Goal: Task Accomplishment & Management: Manage account settings

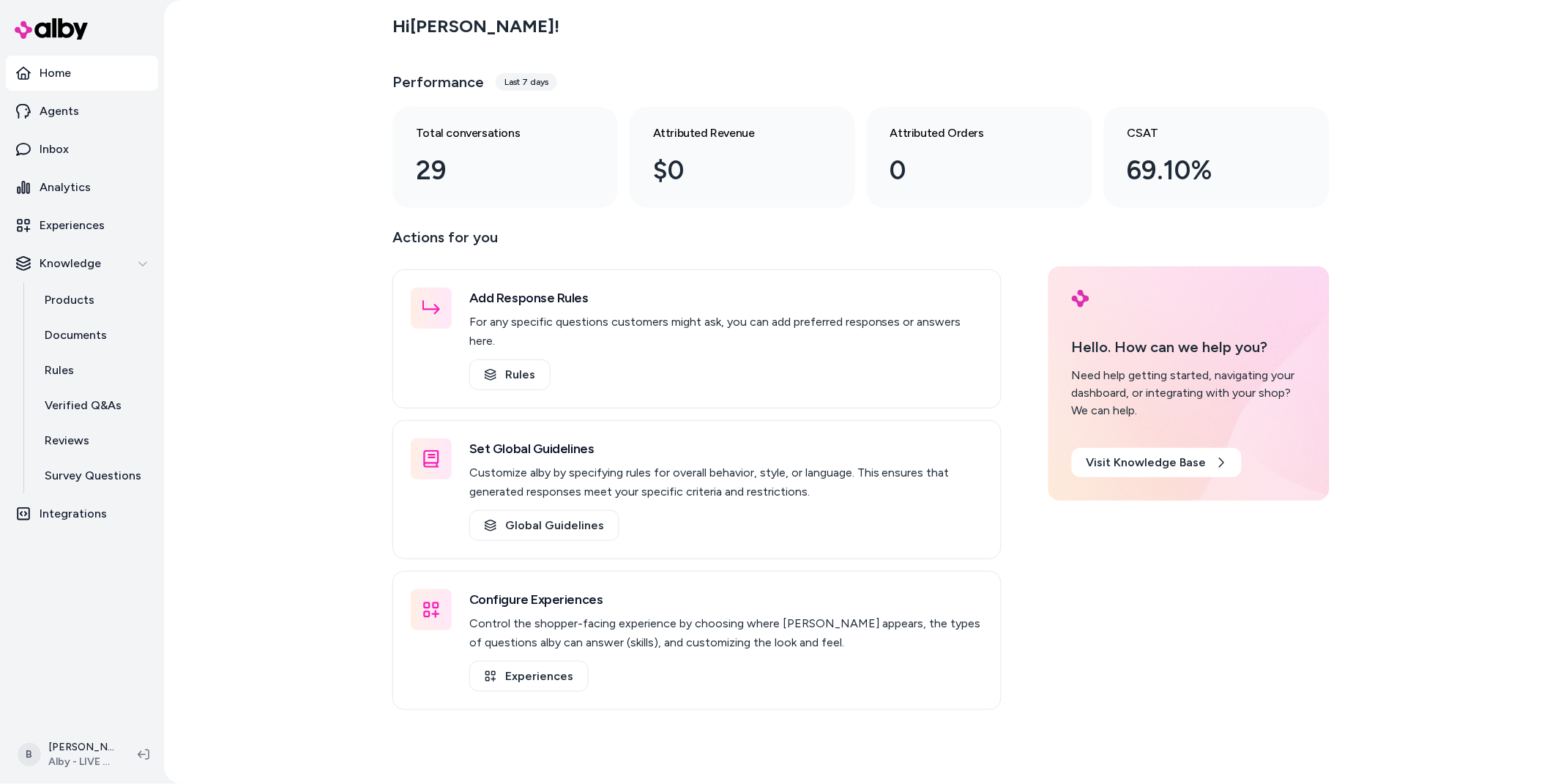
click at [152, 543] on nav "Home Agents Inbox Analytics Experiences Knowledge Products Documents Rules Veri…" at bounding box center [82, 389] width 152 height 667
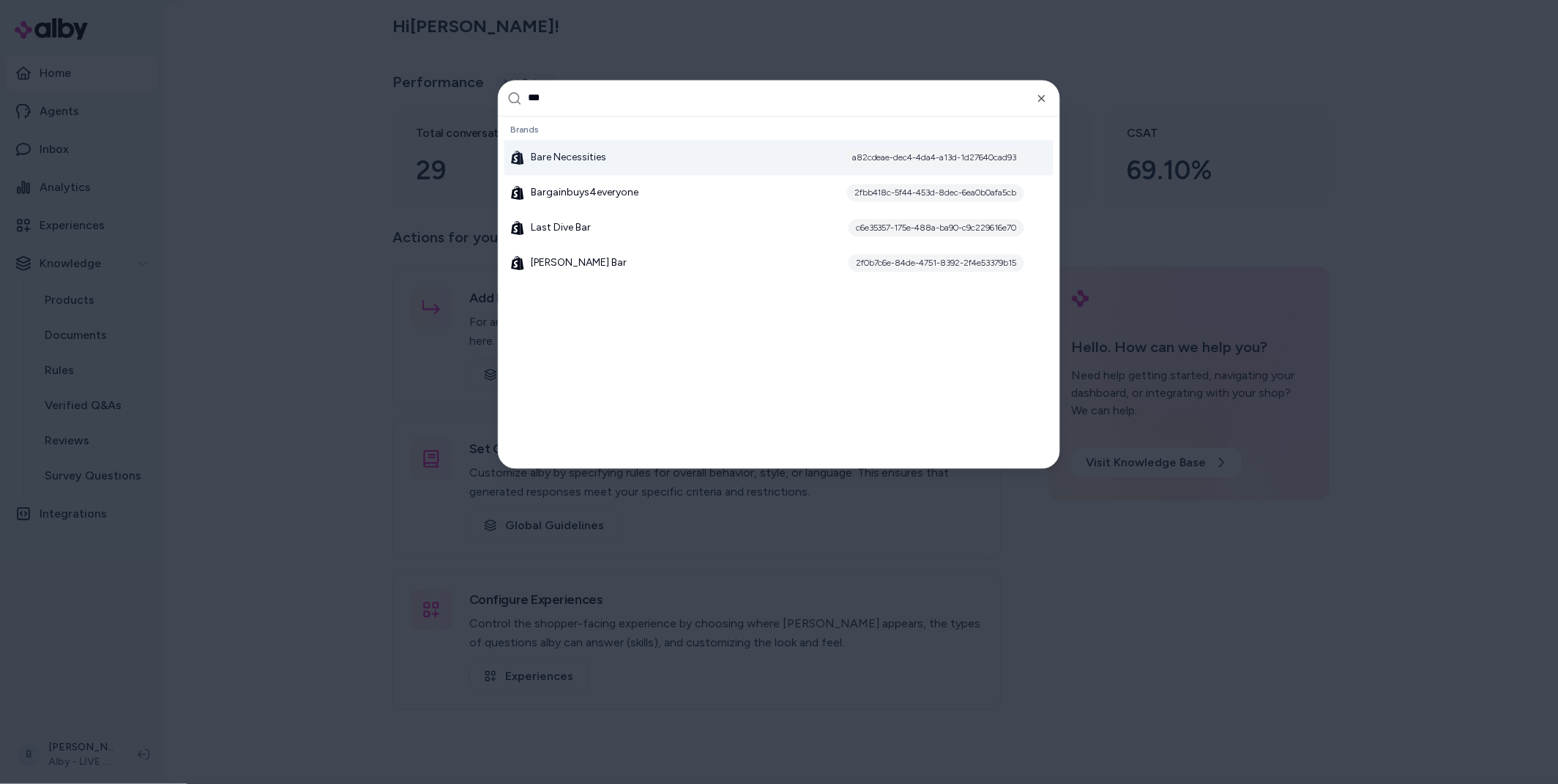
type input "****"
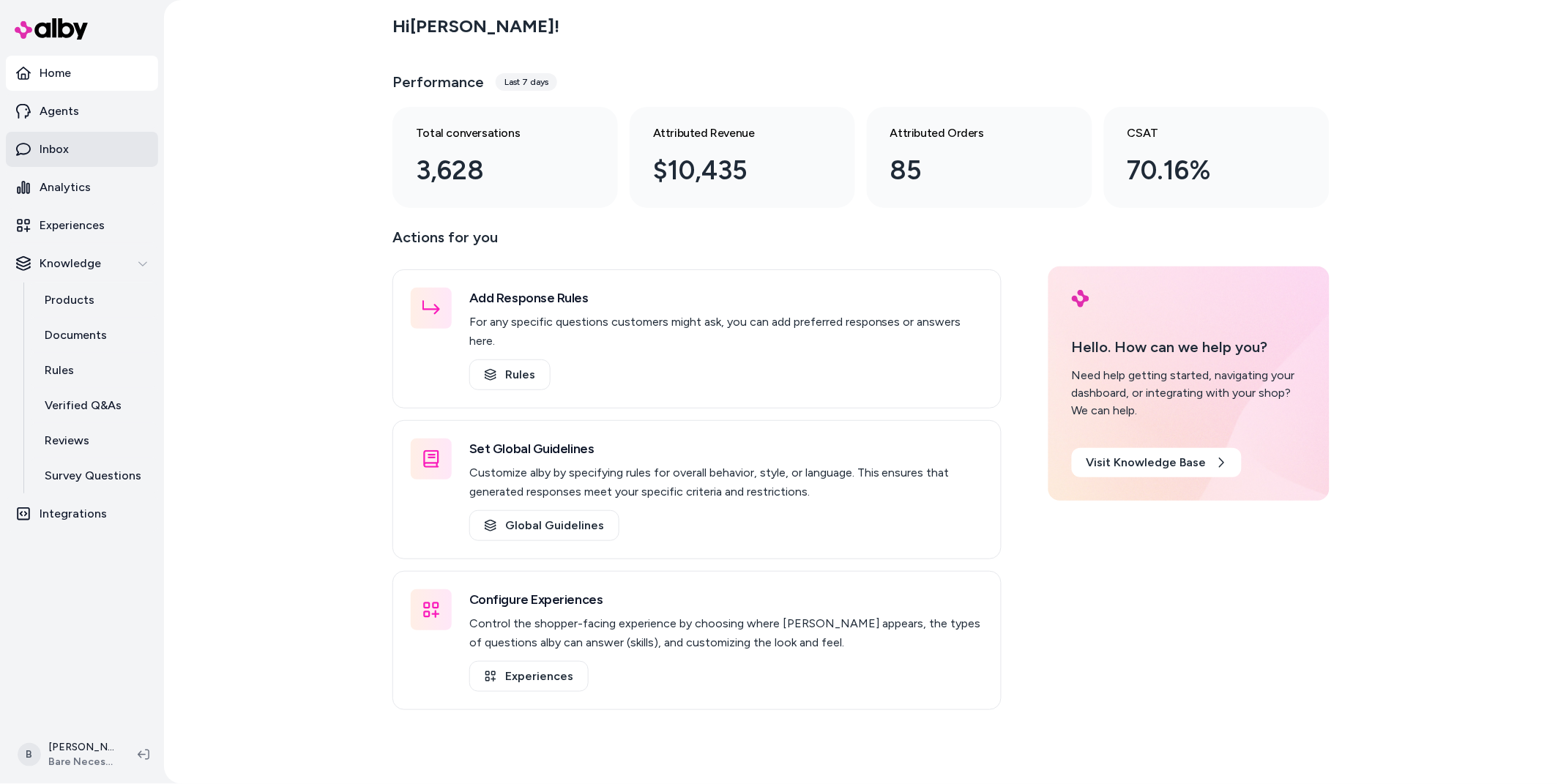
click at [70, 145] on link "Inbox" at bounding box center [82, 149] width 152 height 35
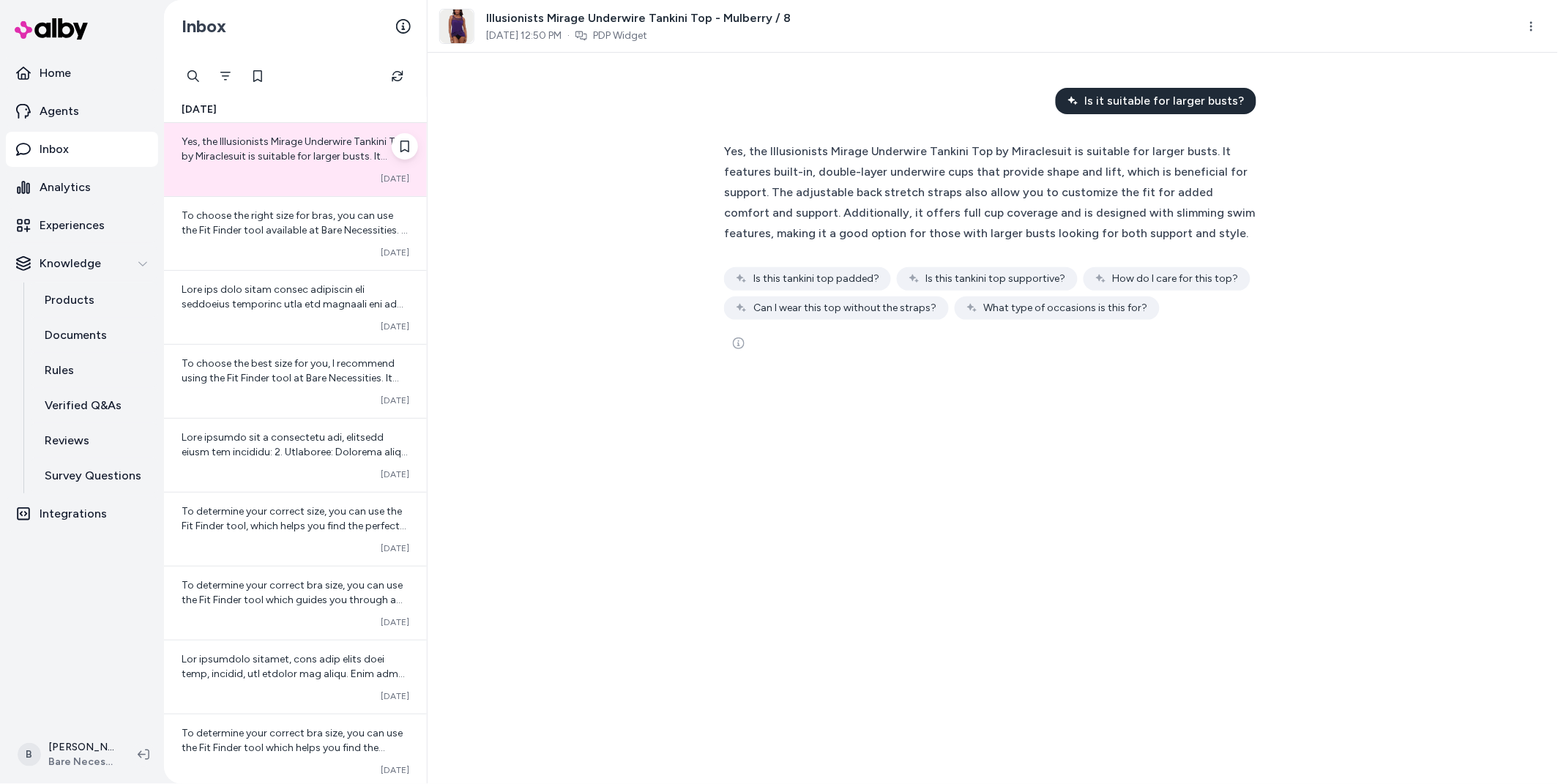
click at [282, 144] on span "Yes, the Illusionists Mirage Underwire Tankini Top by Miraclesuit is suitable f…" at bounding box center [295, 214] width 226 height 159
click at [300, 225] on span "To choose the right size for bras, you can use the Fit Finder tool available at…" at bounding box center [295, 245] width 226 height 71
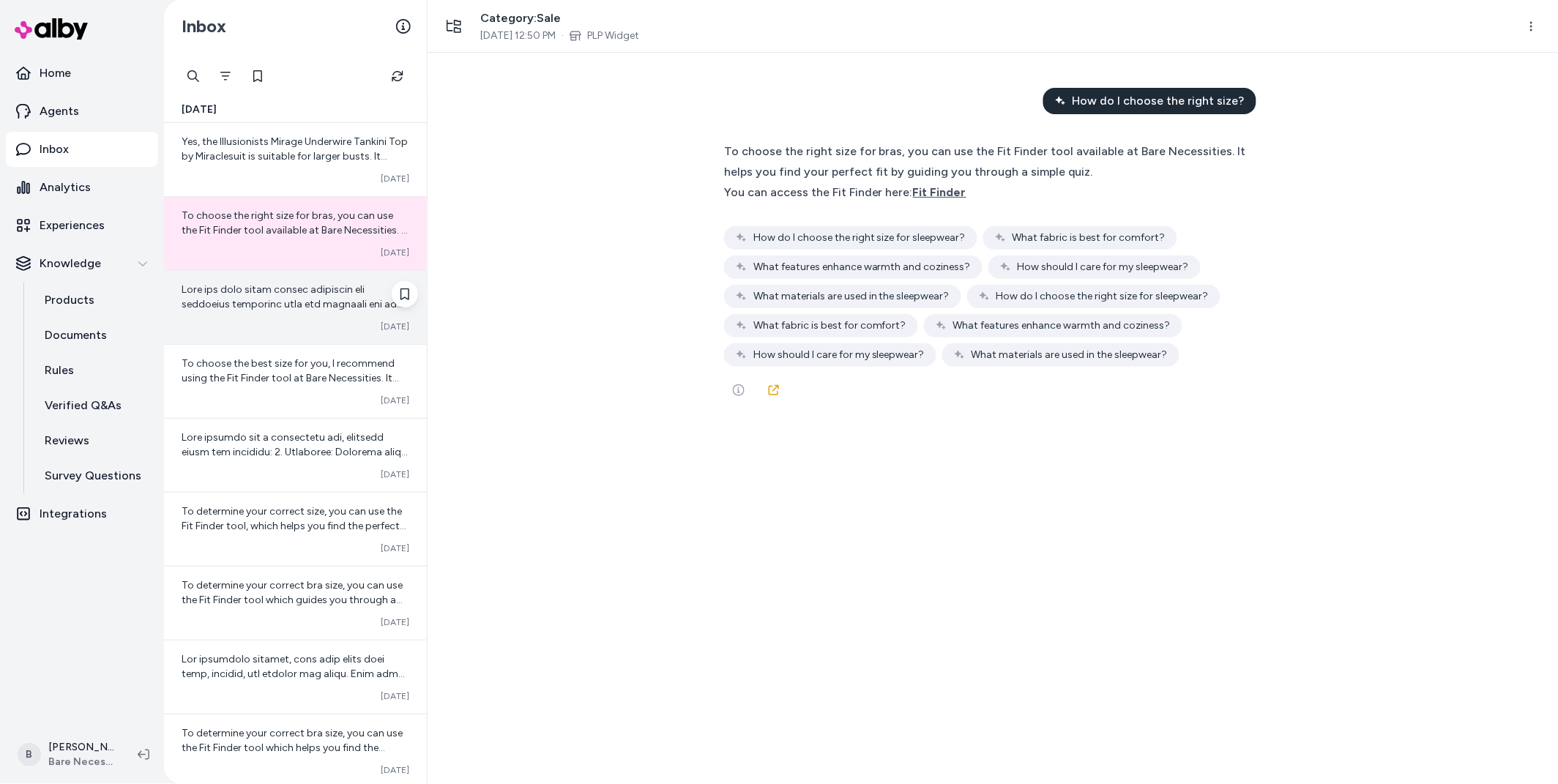
click at [288, 299] on span at bounding box center [295, 495] width 228 height 423
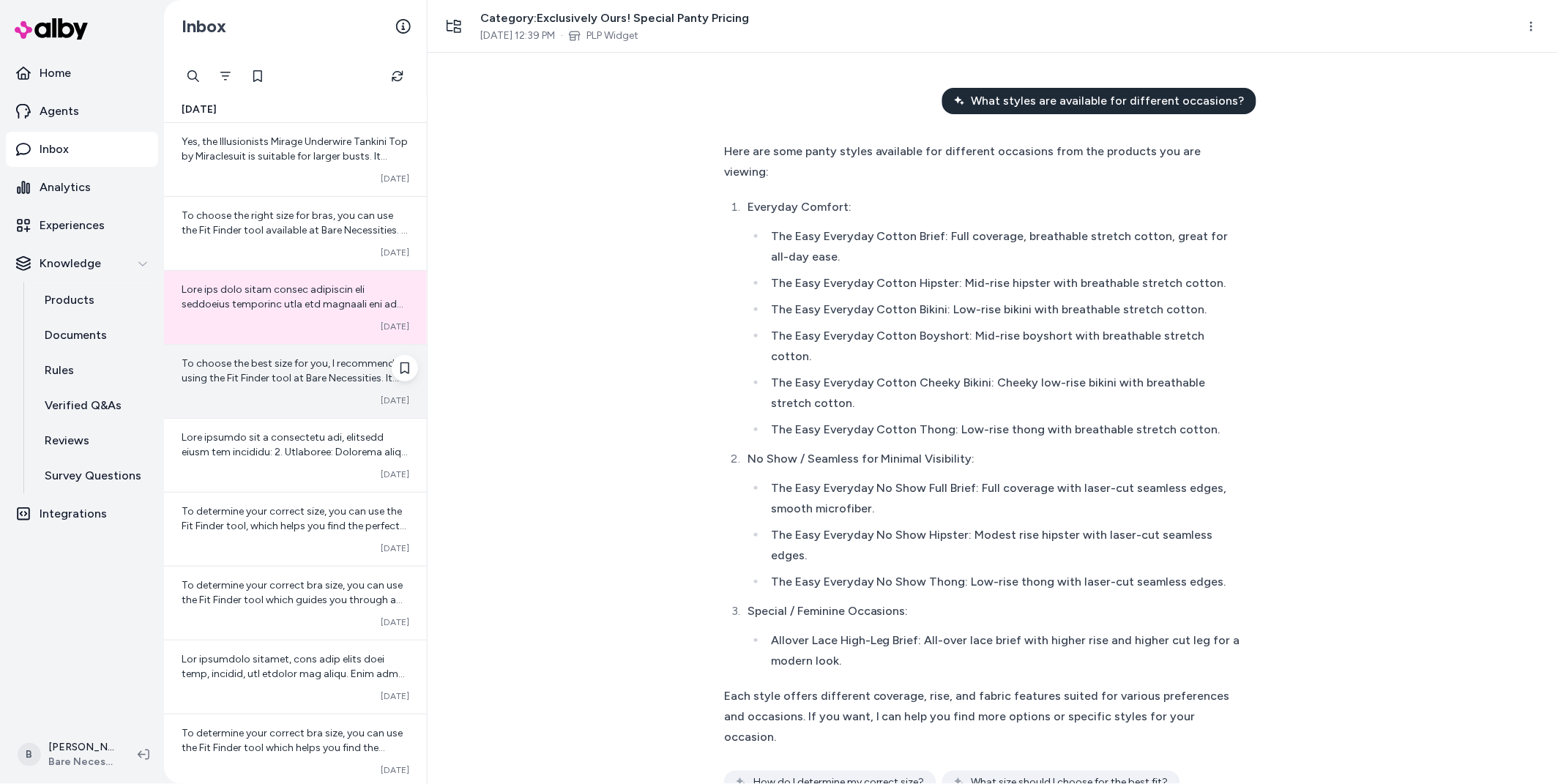
click at [276, 373] on span "To choose the best size for you, I recommend using the Fit Finder tool at Bare …" at bounding box center [295, 400] width 228 height 86
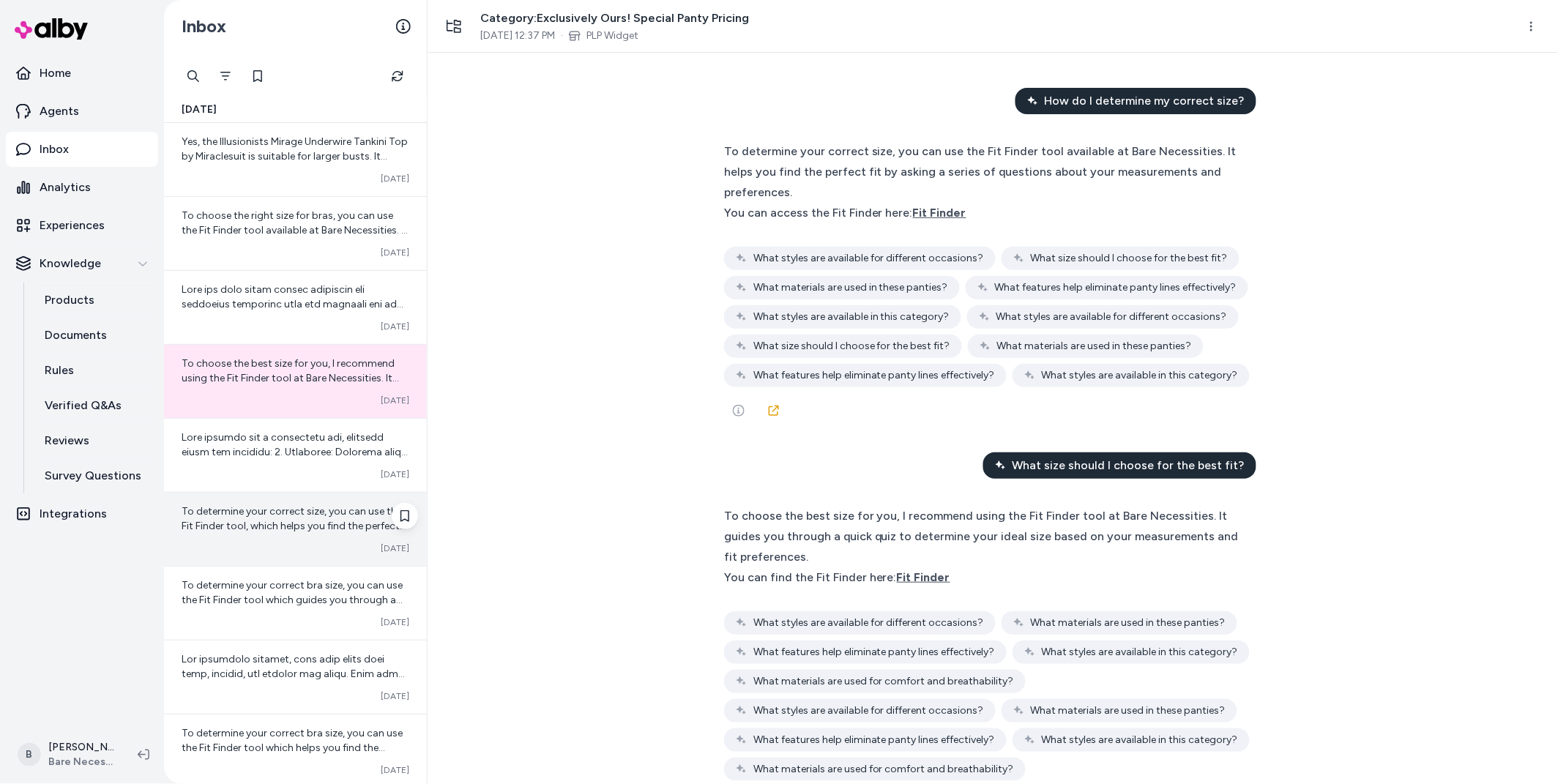
click at [274, 518] on div "To determine your correct size, you can use the Fit Finder tool, which helps yo…" at bounding box center [295, 518] width 228 height 29
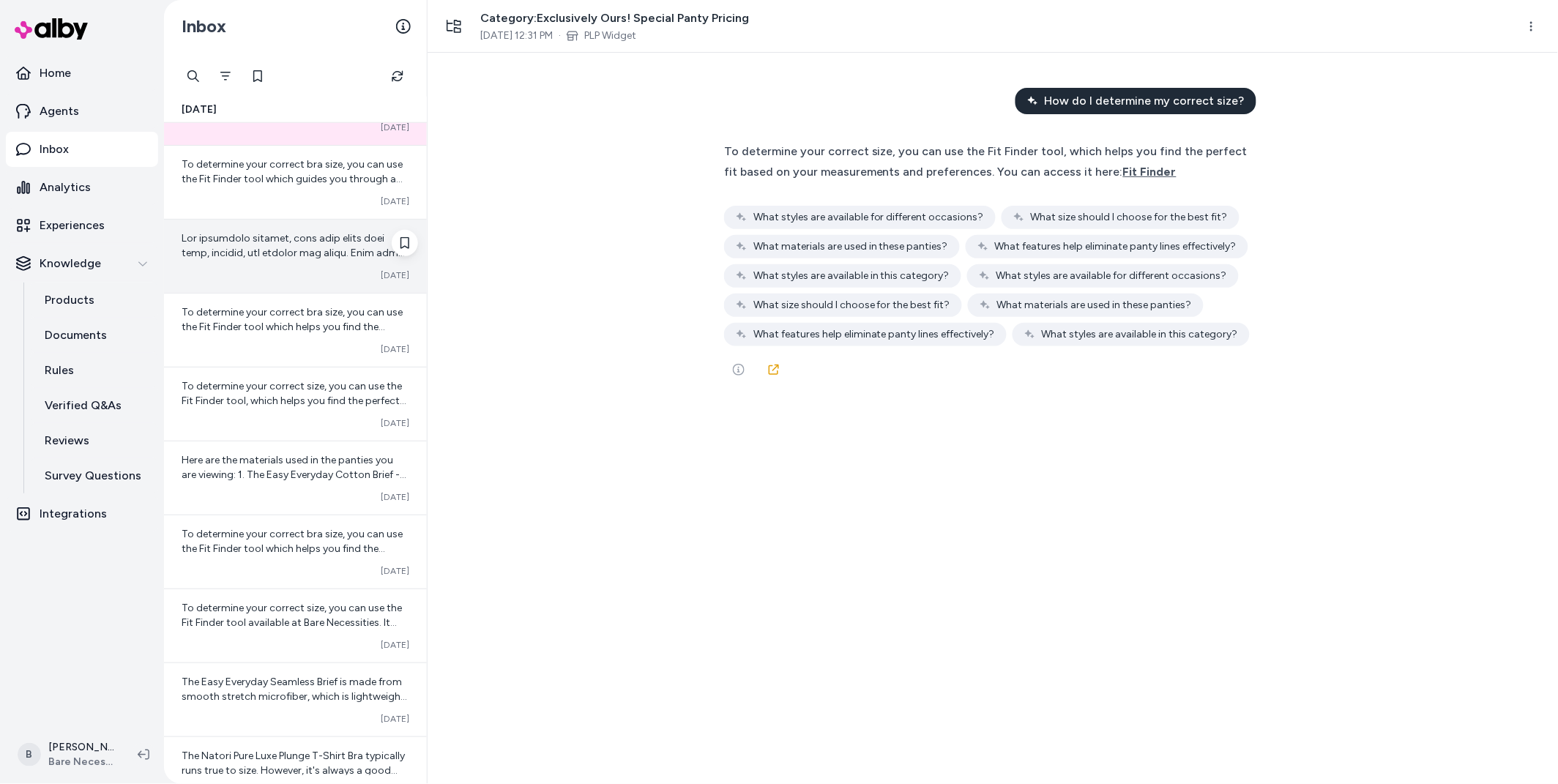
scroll to position [522, 0]
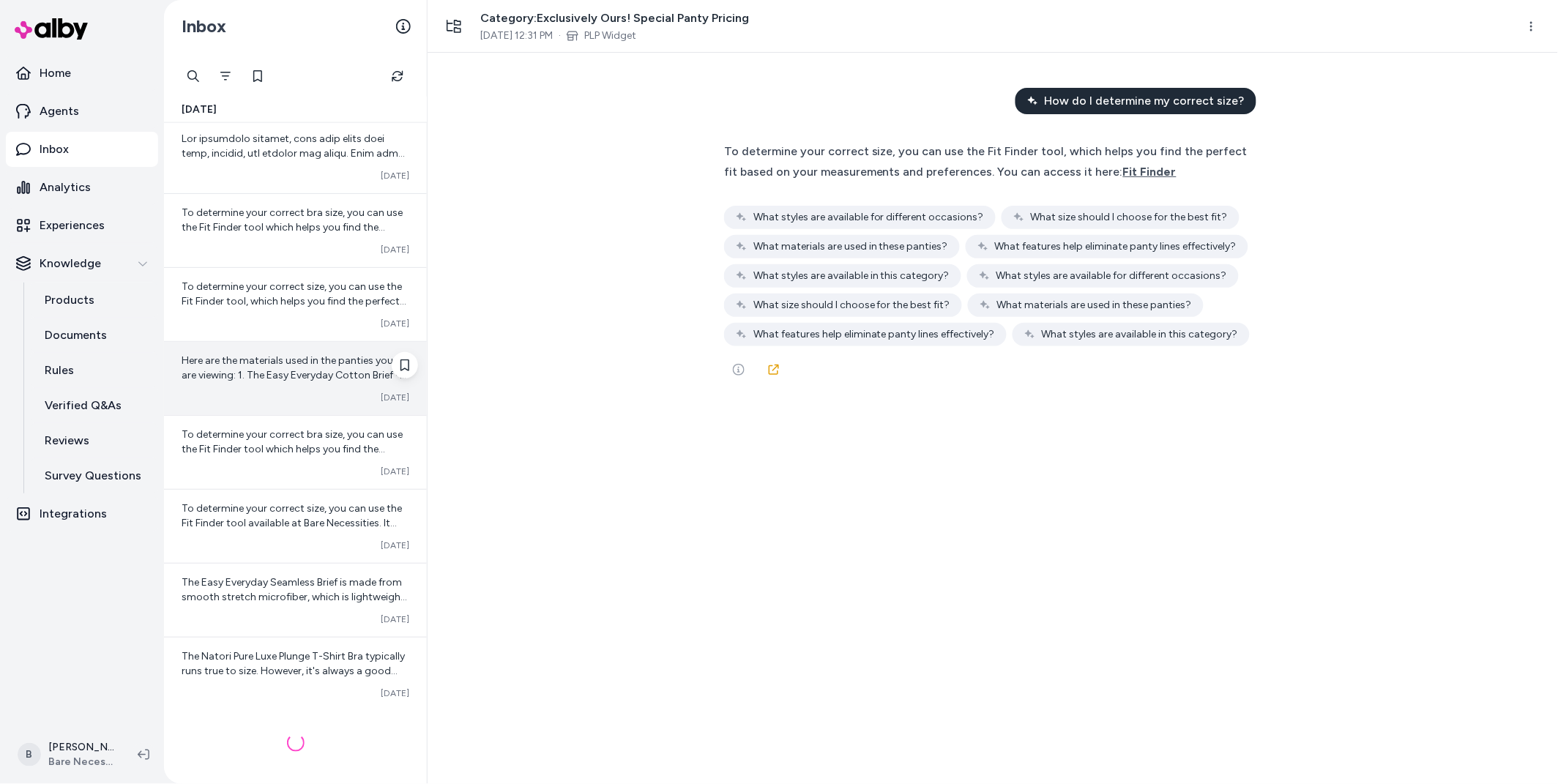
click at [266, 356] on span "Here are the materials used in the panties you are viewing: 1. The Easy Everyda…" at bounding box center [295, 507] width 228 height 306
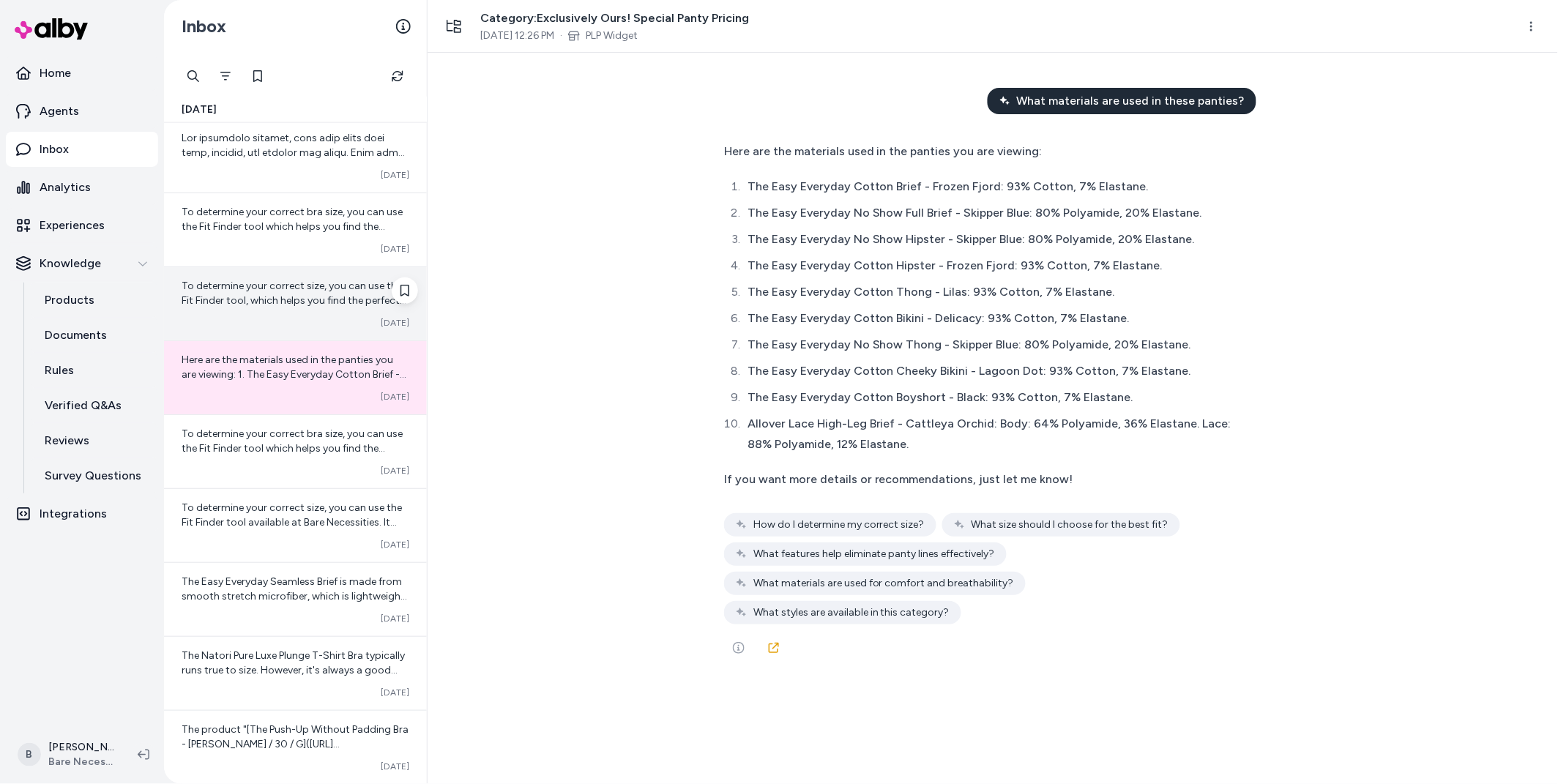
click at [263, 285] on span "To determine your correct size, you can use the Fit Finder tool, which helps yo…" at bounding box center [294, 315] width 225 height 71
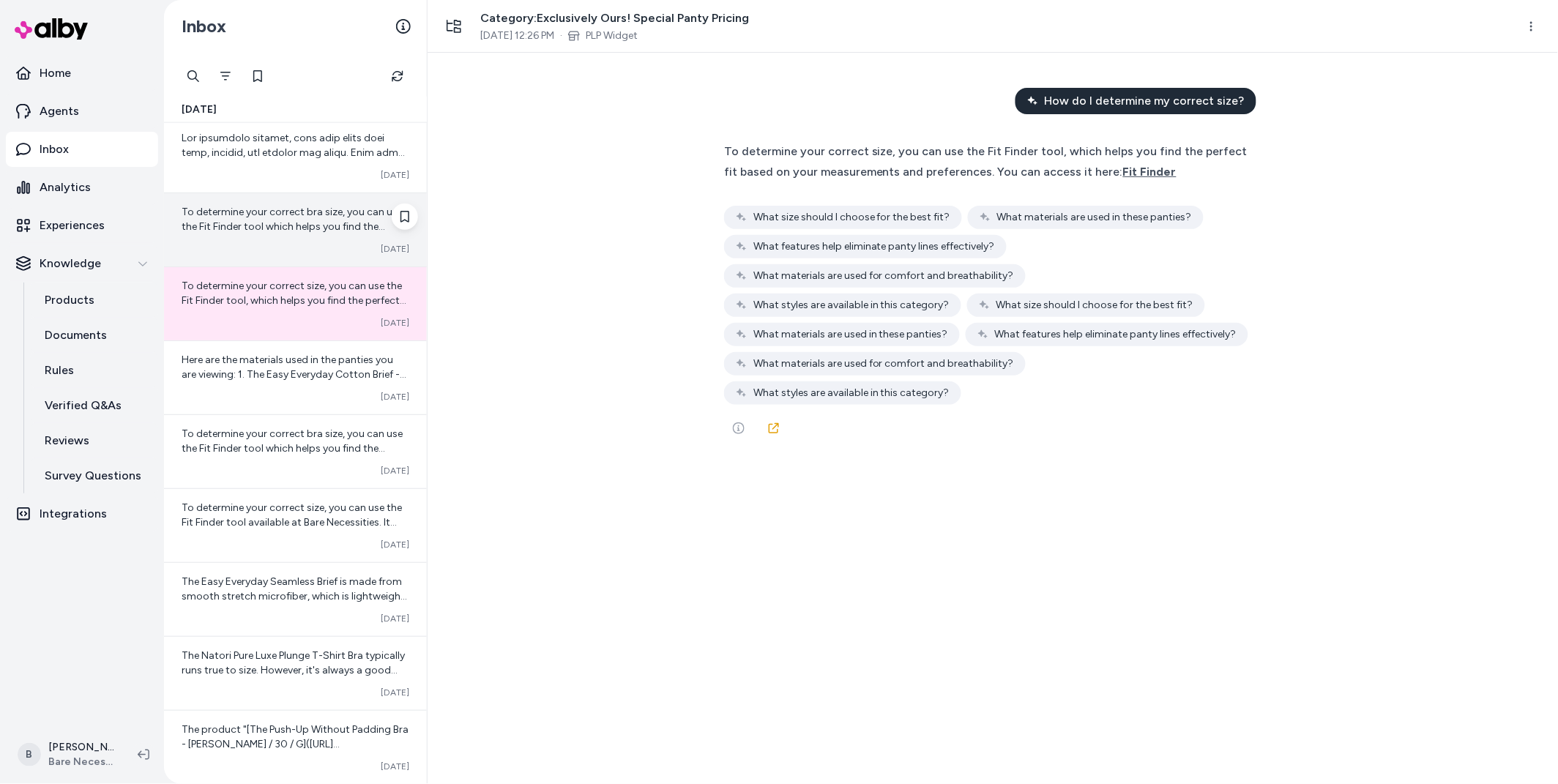
click at [288, 222] on span "To determine your correct bra size, you can use the Fit Finder tool which helps…" at bounding box center [294, 248] width 225 height 86
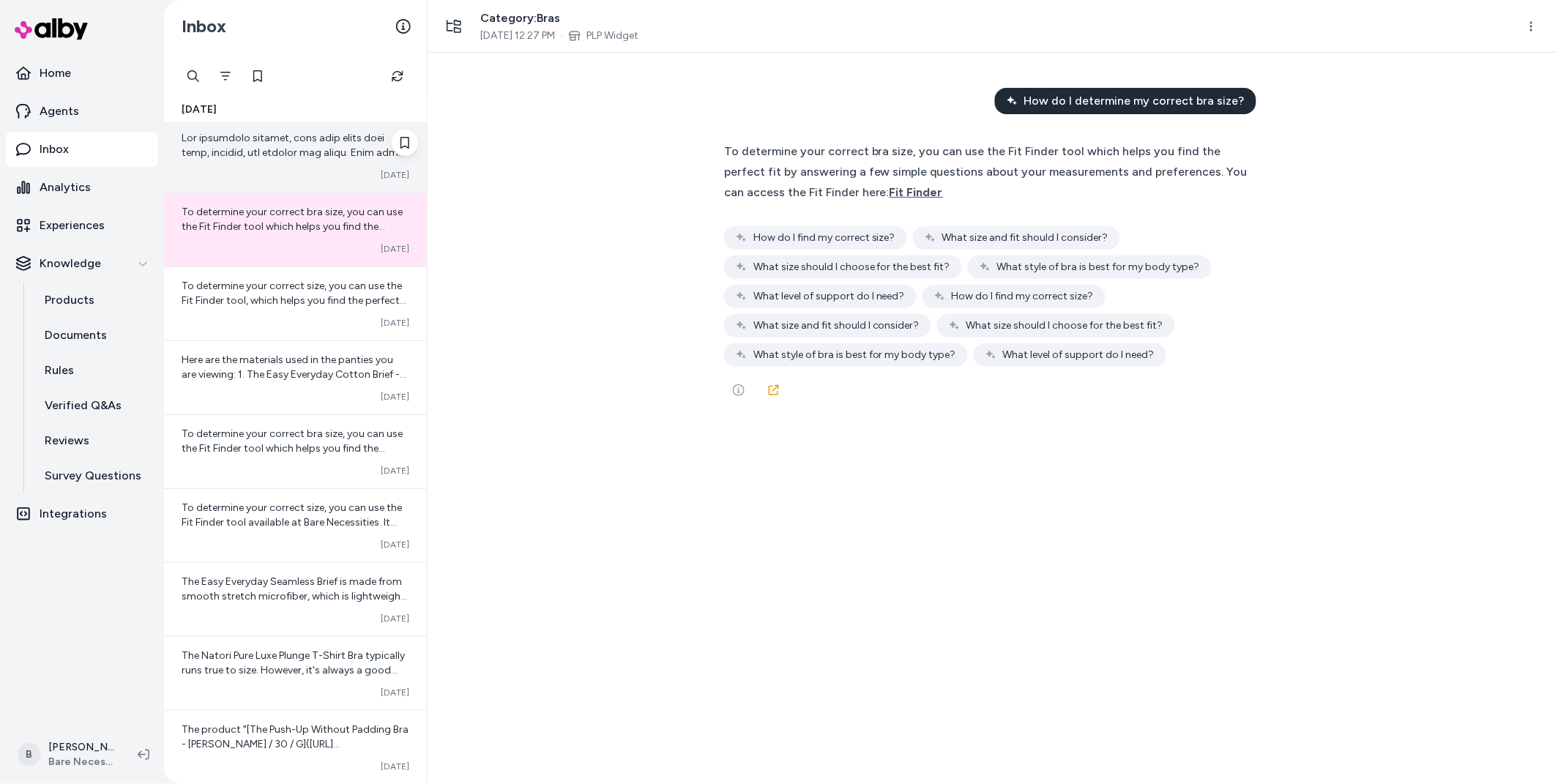
click at [290, 164] on div "Converted Oct 13" at bounding box center [295, 156] width 263 height 73
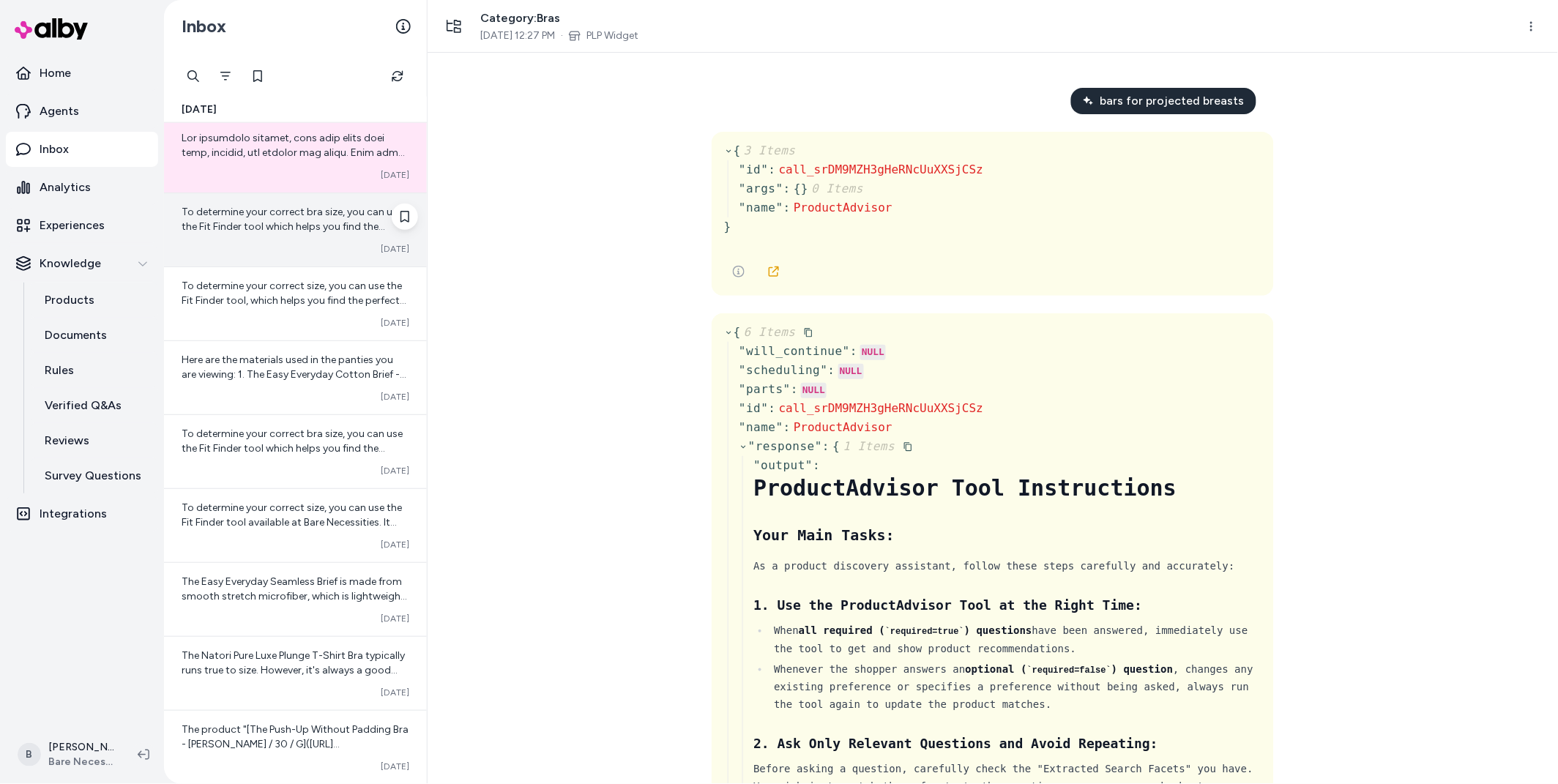
click at [316, 244] on div "Converted Oct 13" at bounding box center [295, 248] width 228 height 12
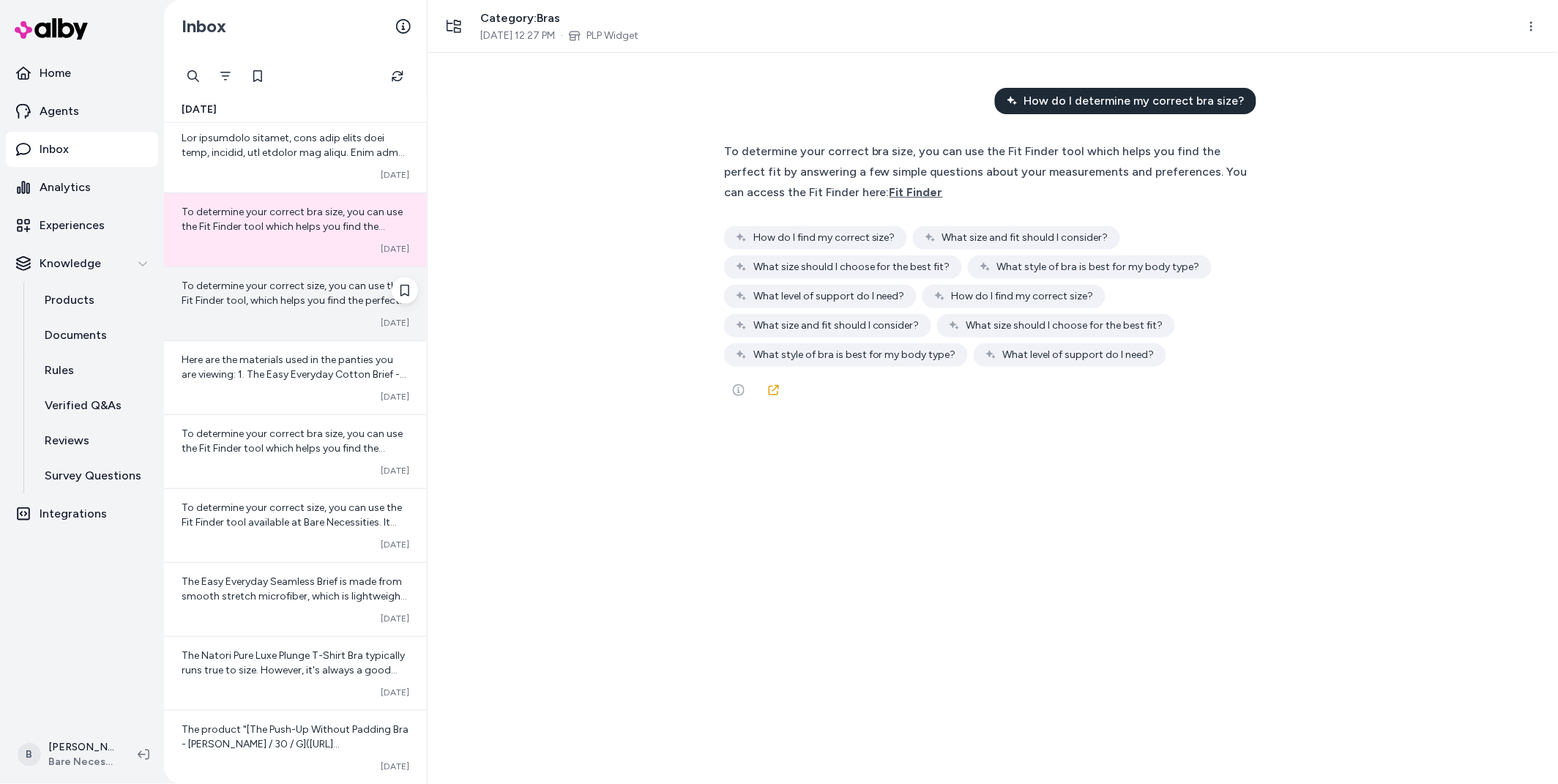
click at [250, 329] on div "To determine your correct size, you can use the Fit Finder tool, which helps yo…" at bounding box center [295, 303] width 263 height 73
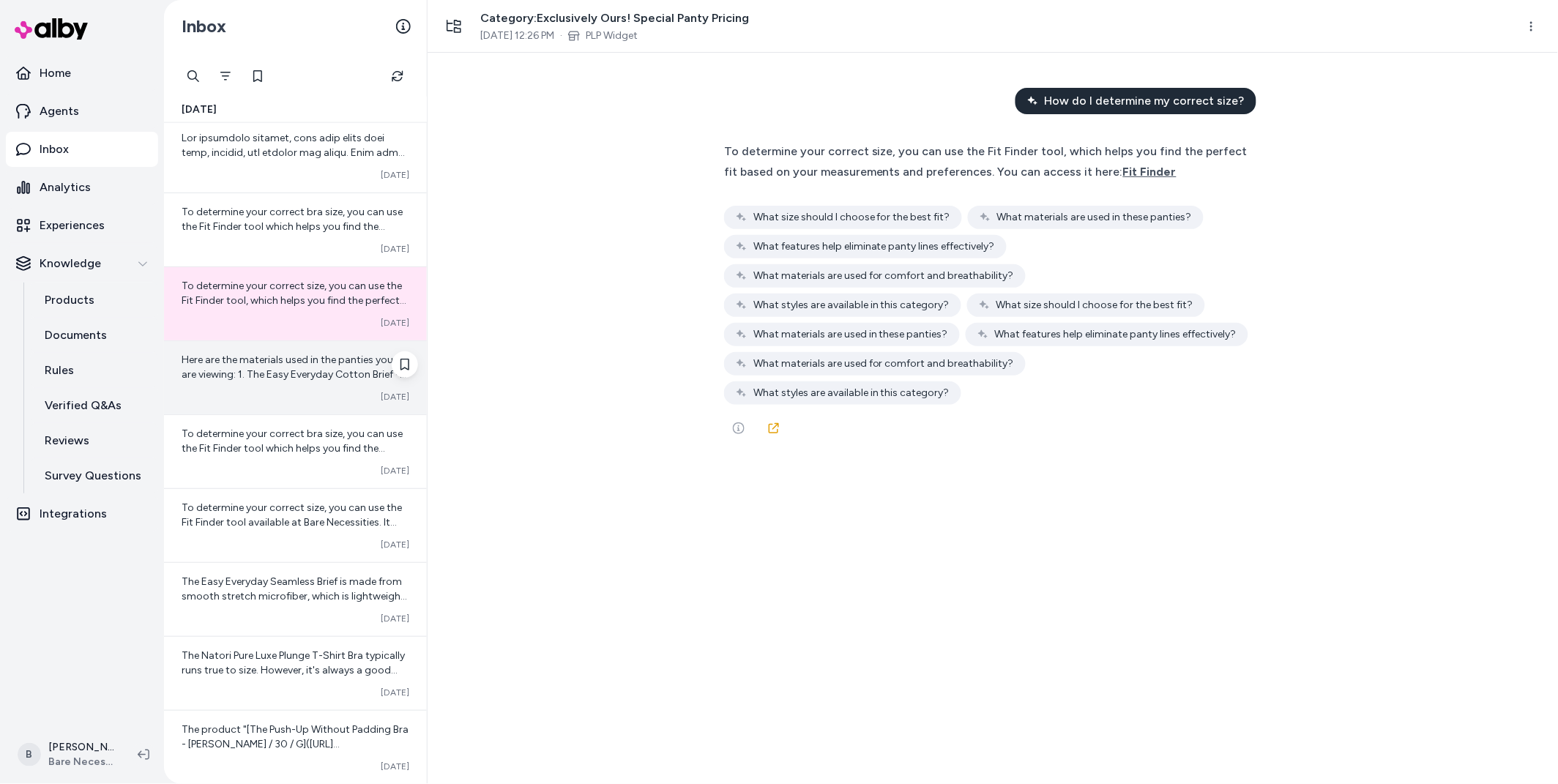
click at [267, 394] on div "Converted Oct 13" at bounding box center [295, 397] width 228 height 12
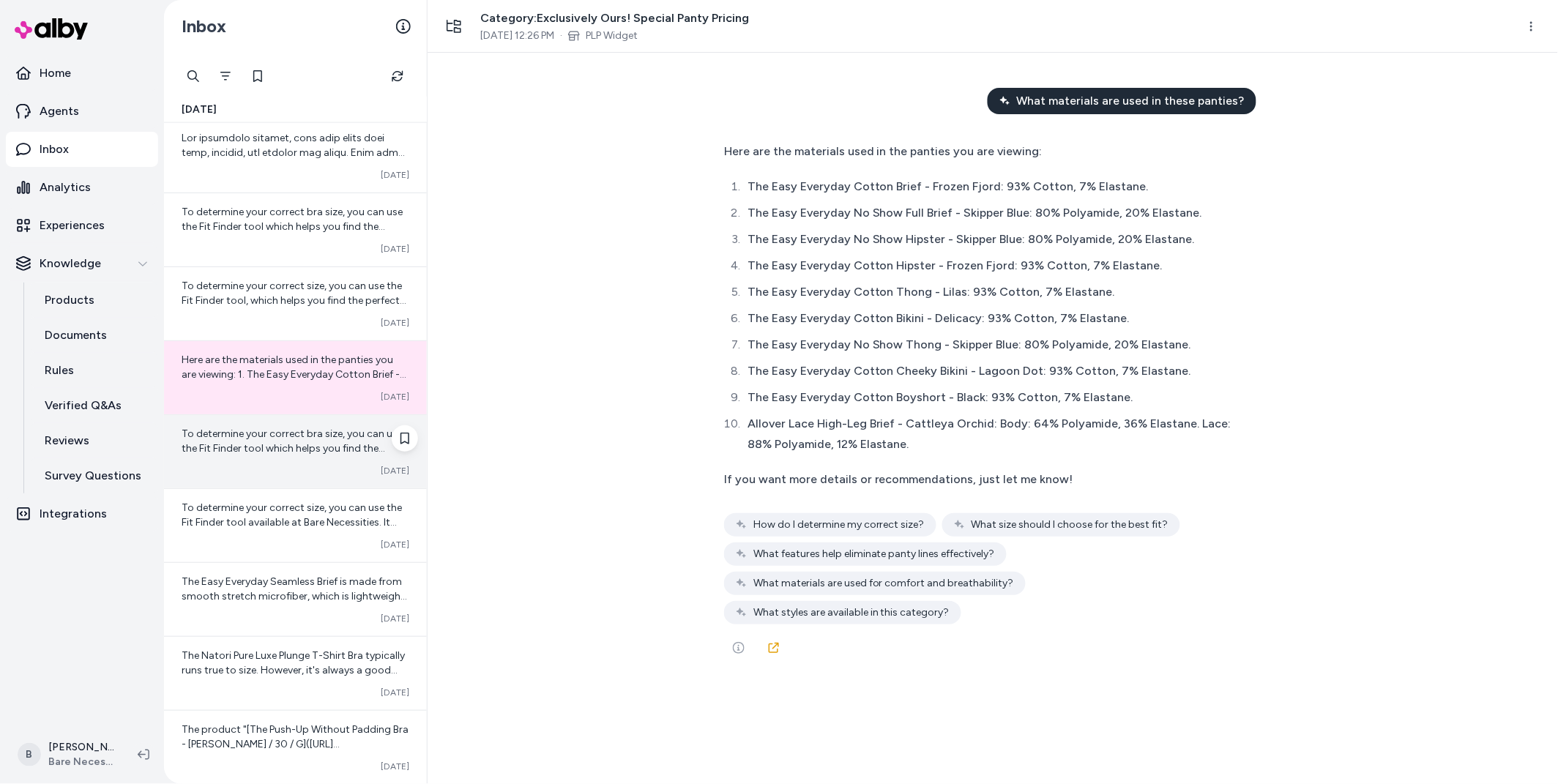
click at [262, 449] on span "To determine your correct bra size, you can use the Fit Finder tool which helps…" at bounding box center [291, 478] width 221 height 101
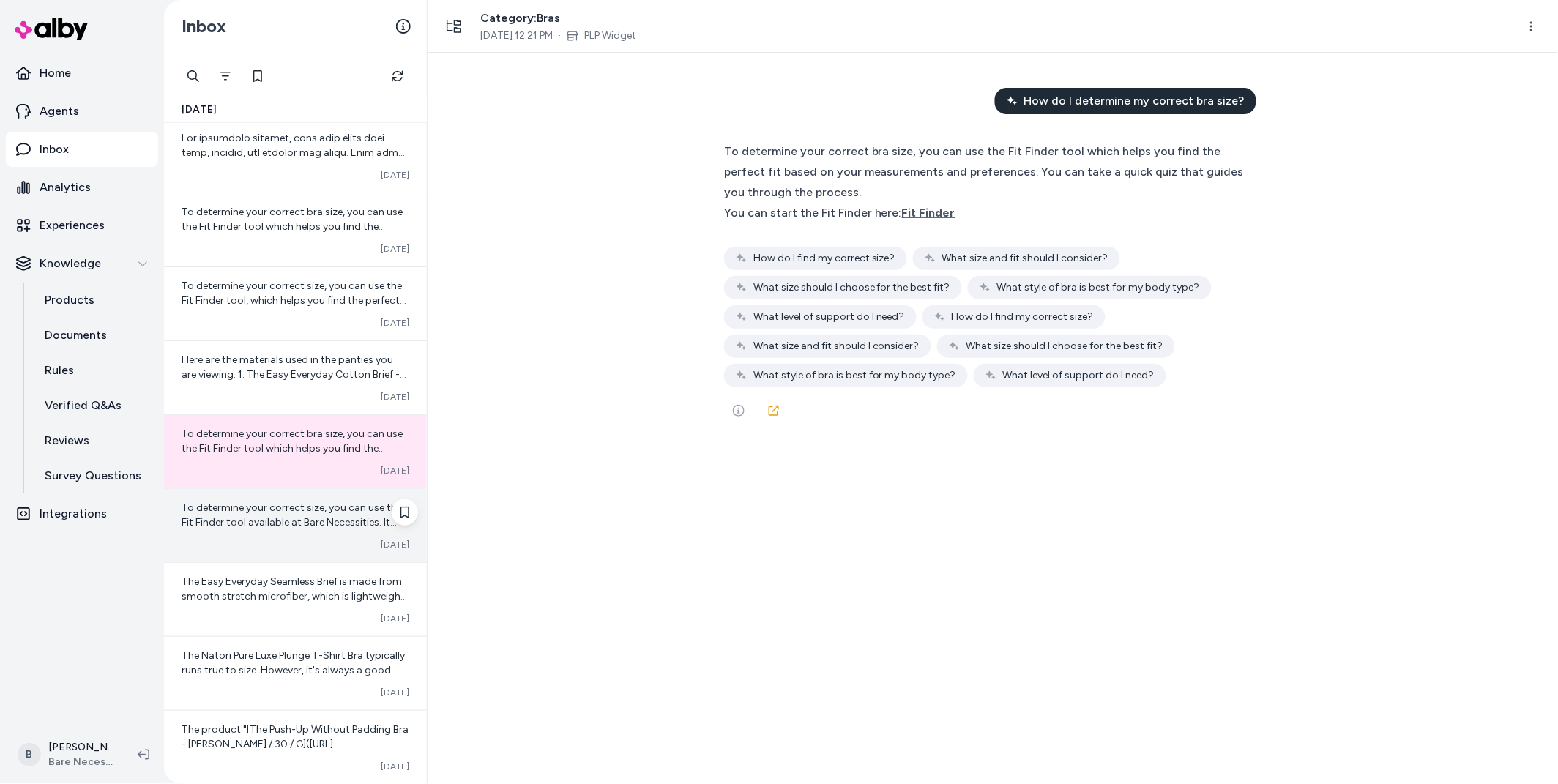
click at [245, 533] on div "To determine your correct size, you can use the Fit Finder tool available at Ba…" at bounding box center [295, 526] width 263 height 73
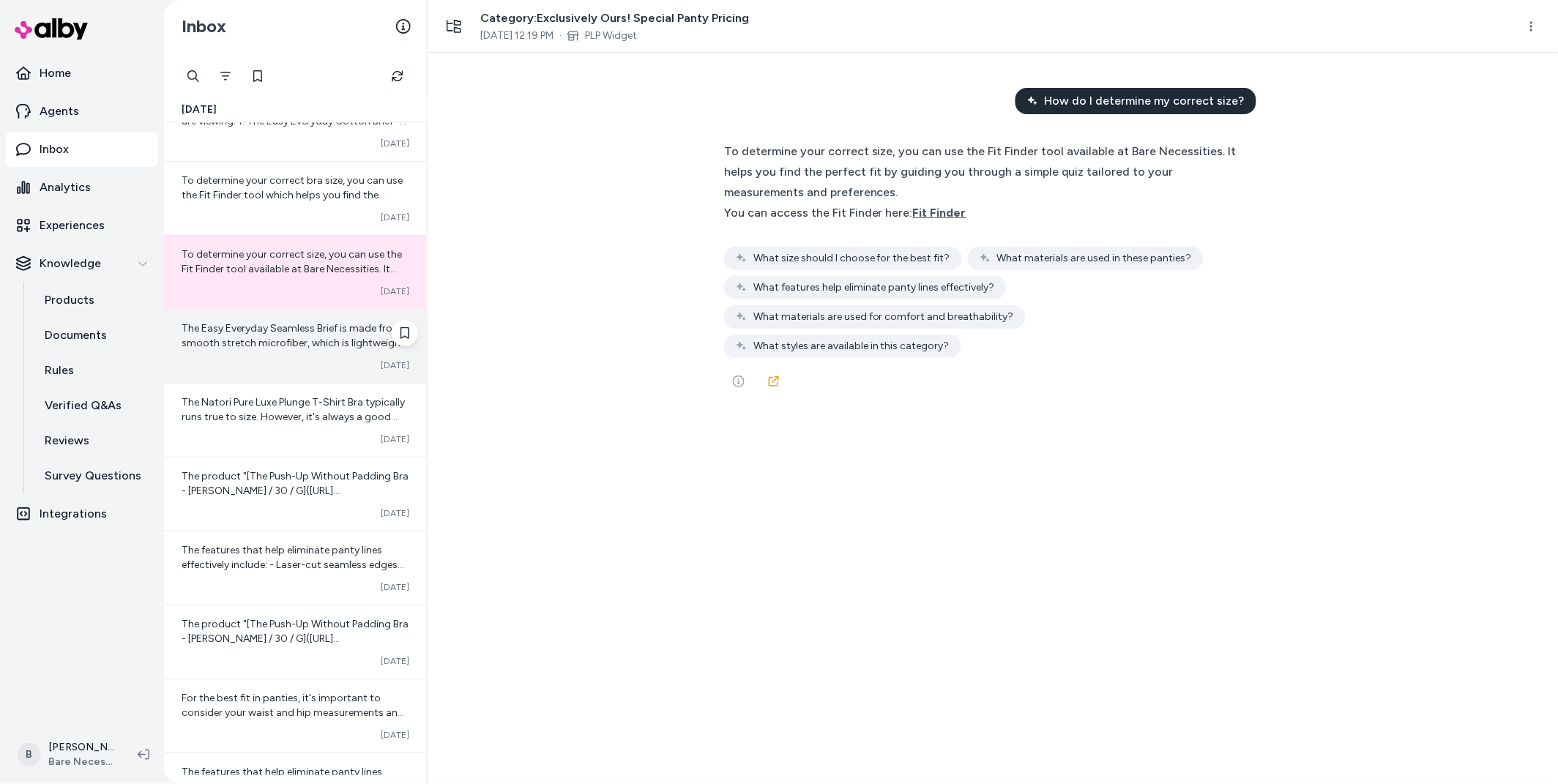
scroll to position [807, 0]
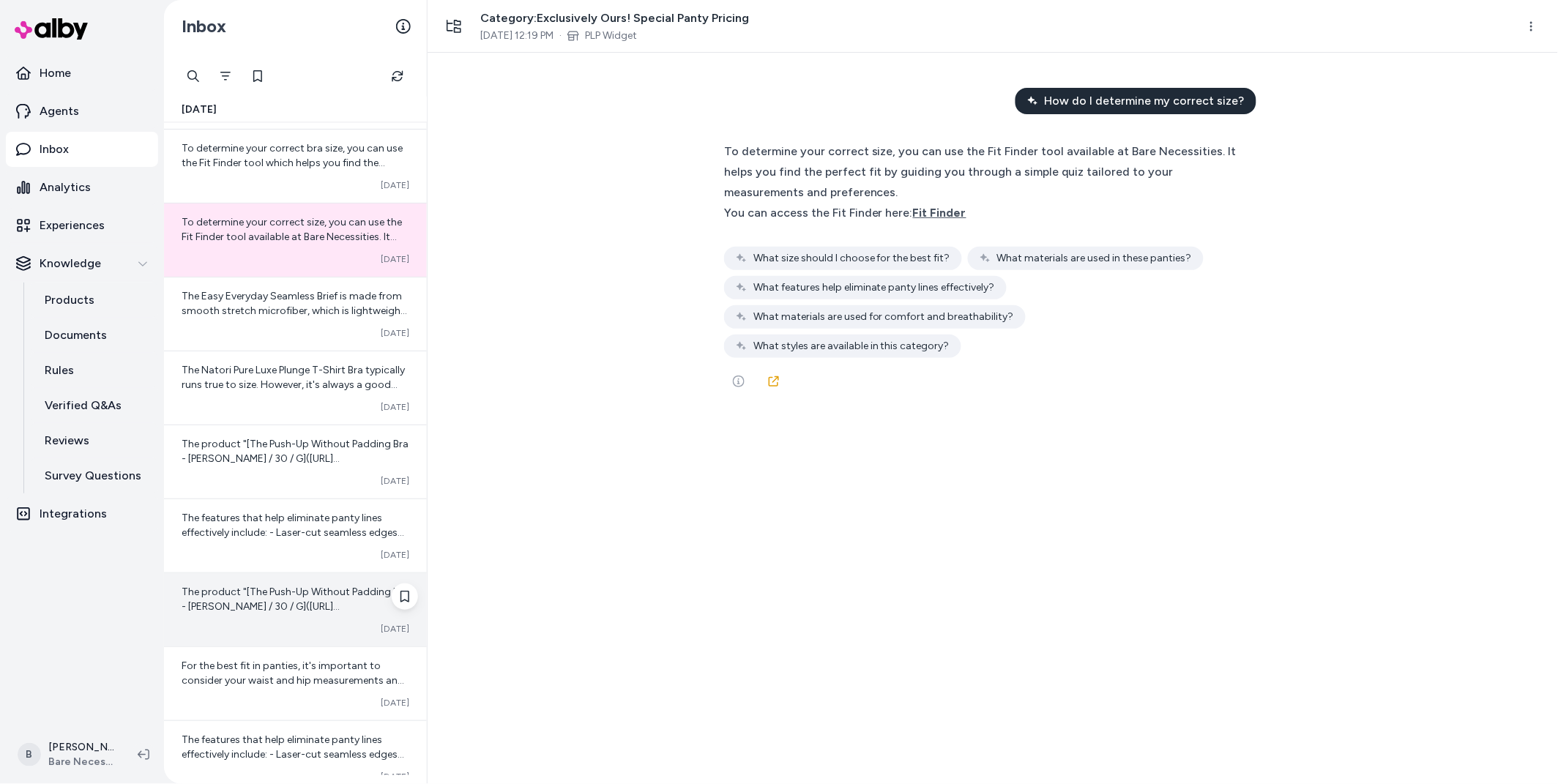
click at [283, 578] on div "The product "[The Push-Up Without Padding Bra - Hazel / 30 / G](https://www.bar…" at bounding box center [295, 610] width 263 height 73
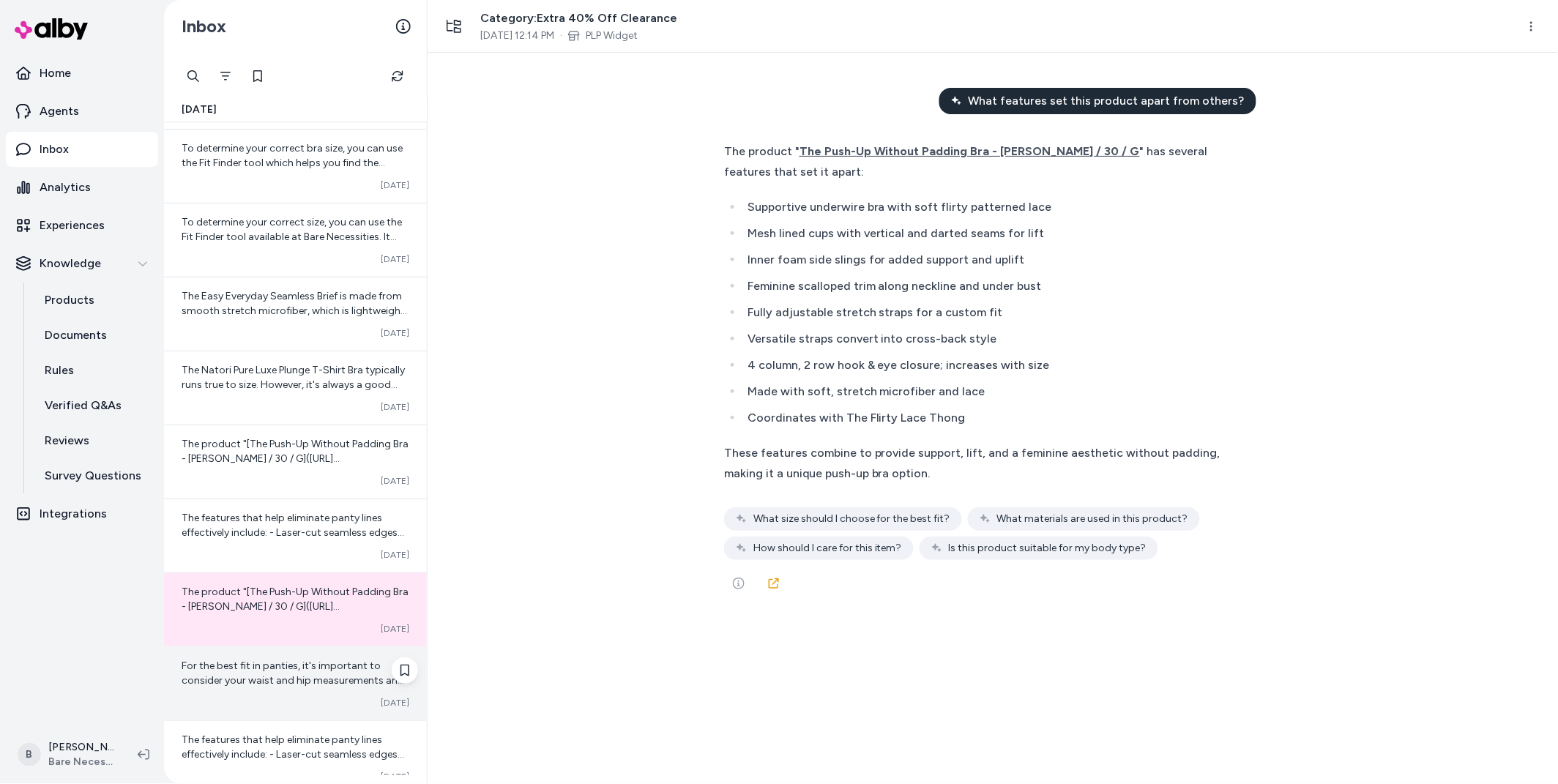
click at [273, 682] on span "For the best fit in panties, it's important to consider your waist and hip meas…" at bounding box center [295, 768] width 228 height 218
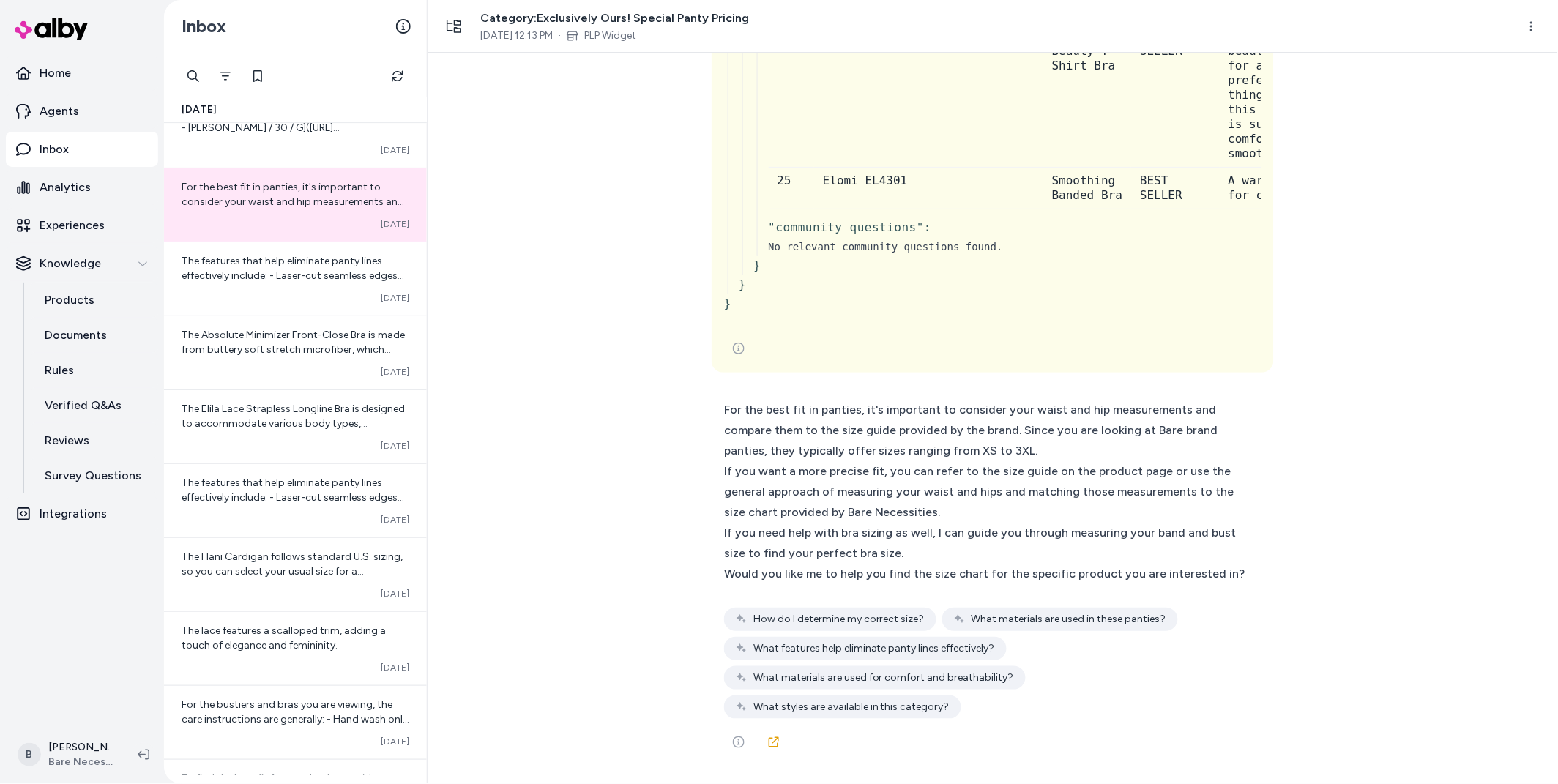
scroll to position [14502, 0]
click at [276, 280] on span "The features that help eliminate panty lines effectively include: - Laser-cut s…" at bounding box center [295, 341] width 227 height 174
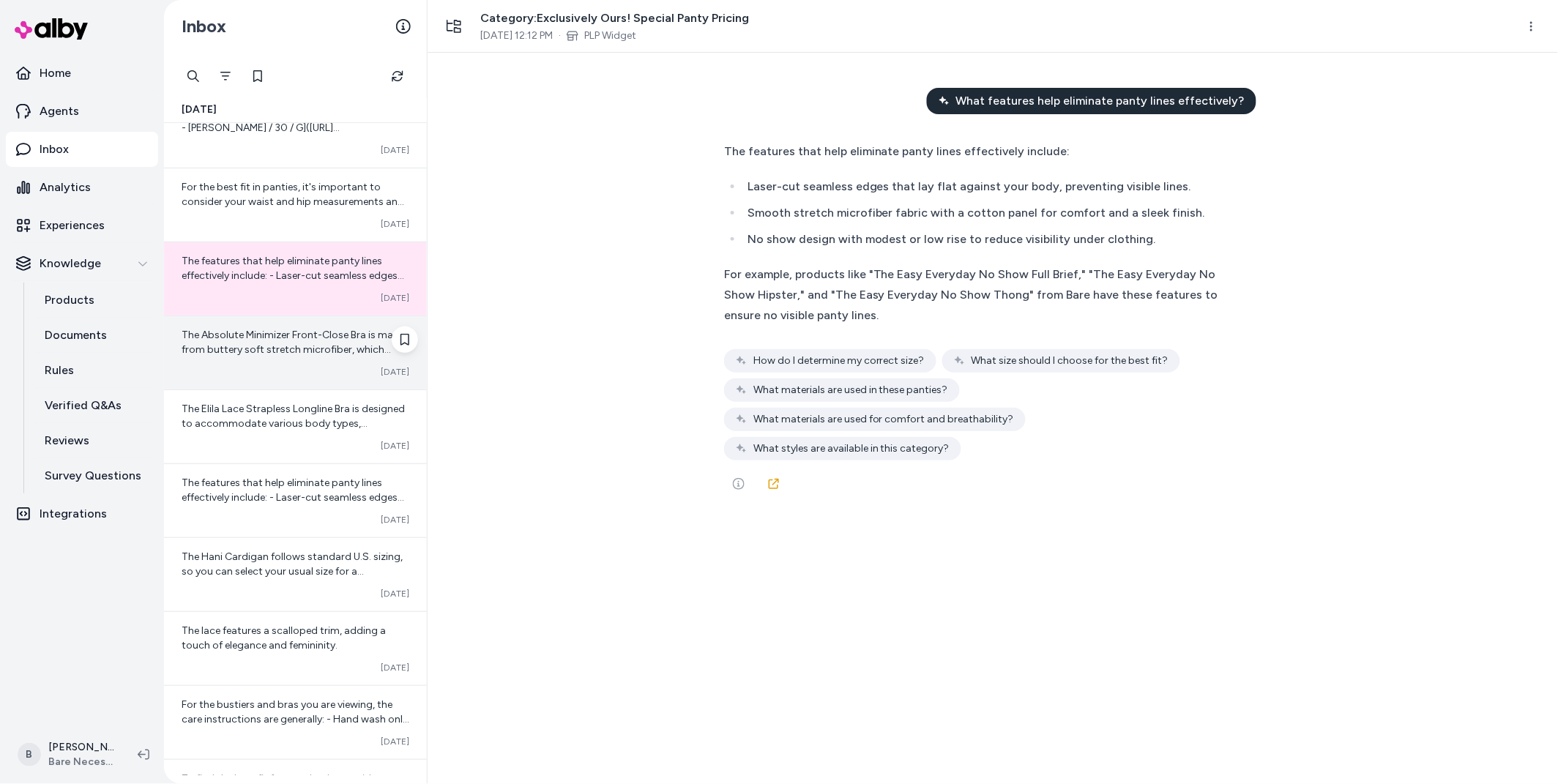
click at [249, 338] on span "The Absolute Minimizer Front-Close Bra is made from buttery soft stretch microf…" at bounding box center [295, 364] width 228 height 71
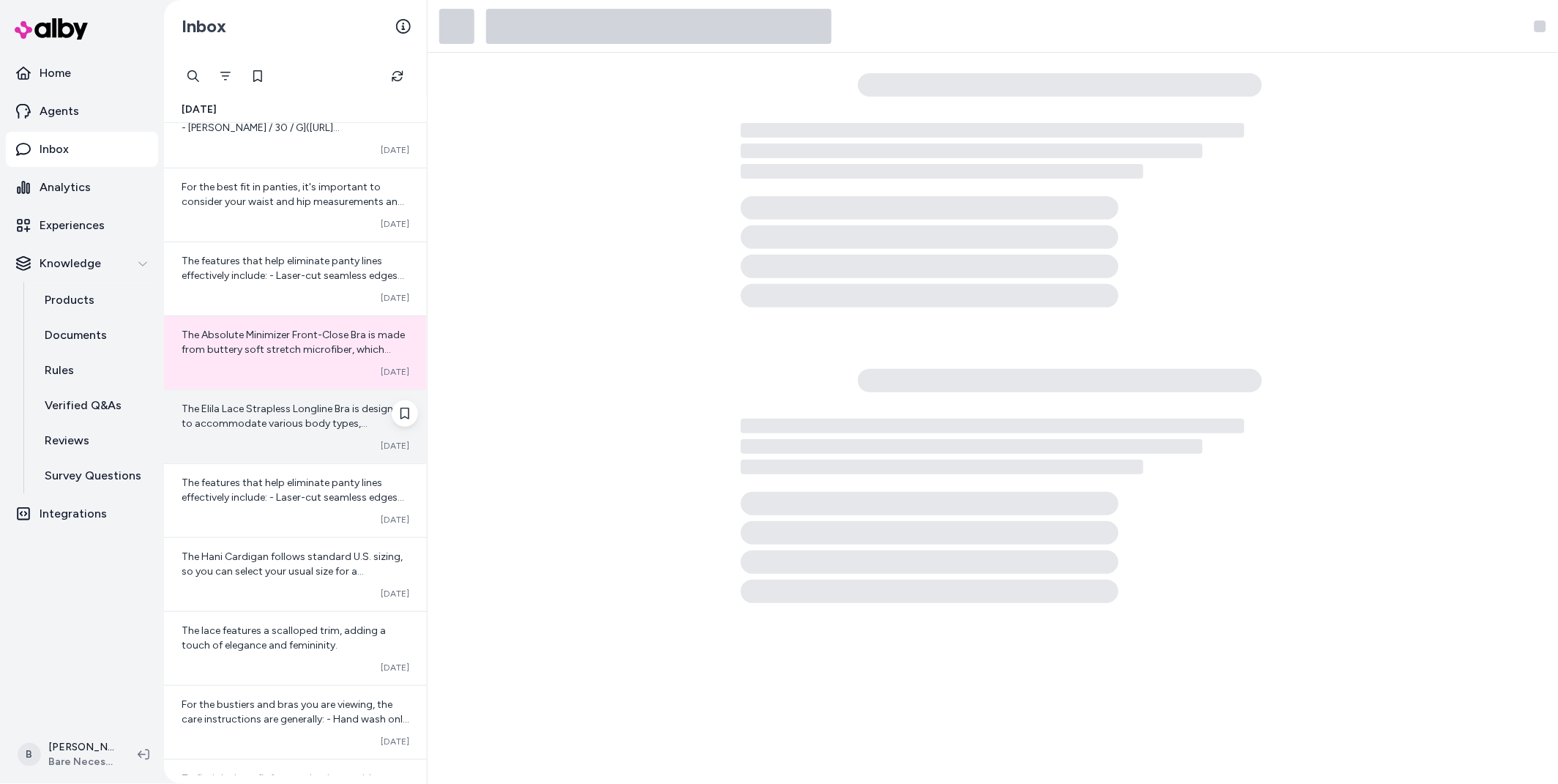
click at [240, 401] on div "The Elila Lace Strapless Longline Bra is designed to accommodate various body t…" at bounding box center [295, 427] width 263 height 73
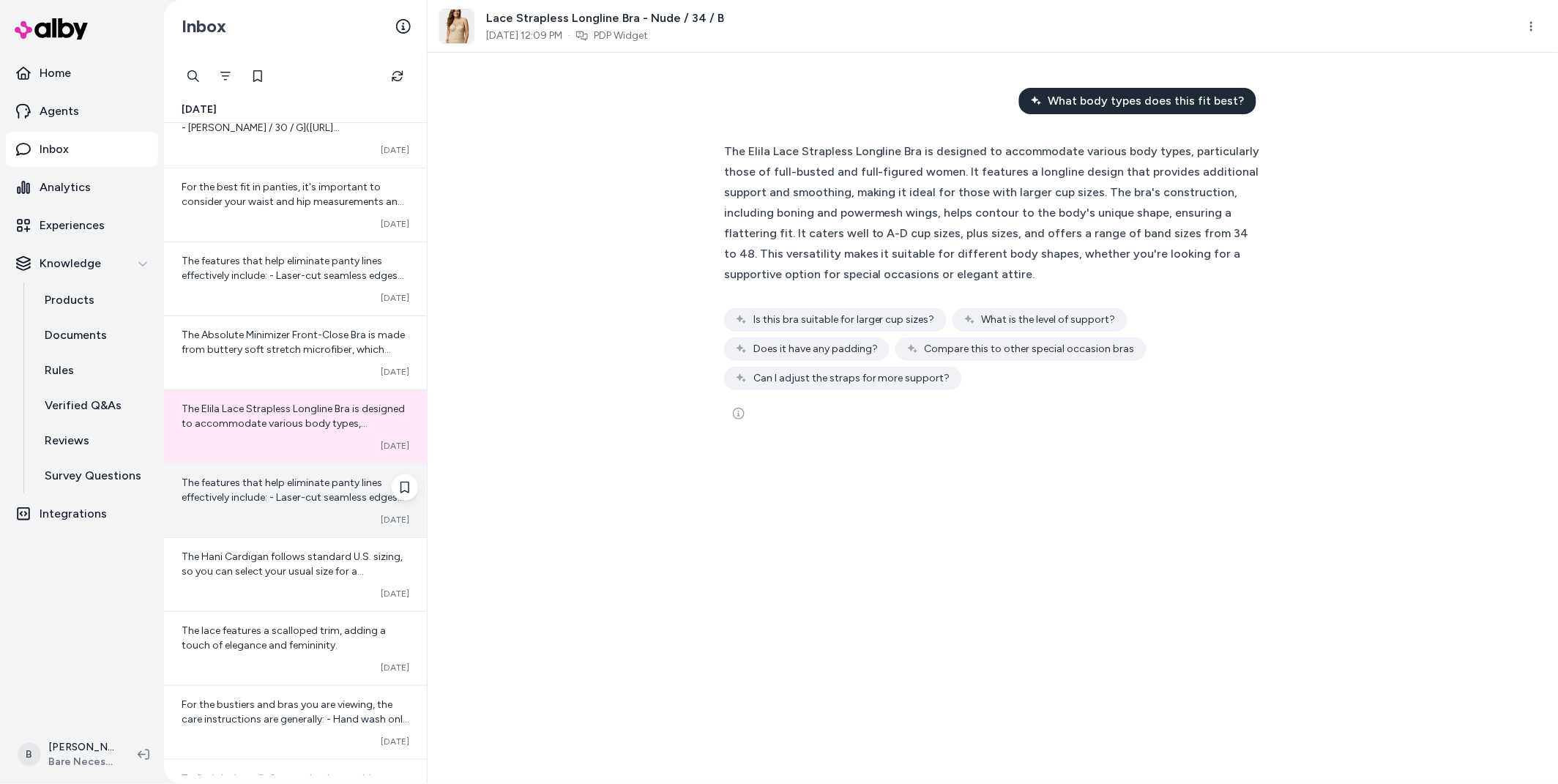
click at [236, 469] on div "The features that help eliminate panty lines effectively include: - Laser-cut s…" at bounding box center [295, 500] width 263 height 73
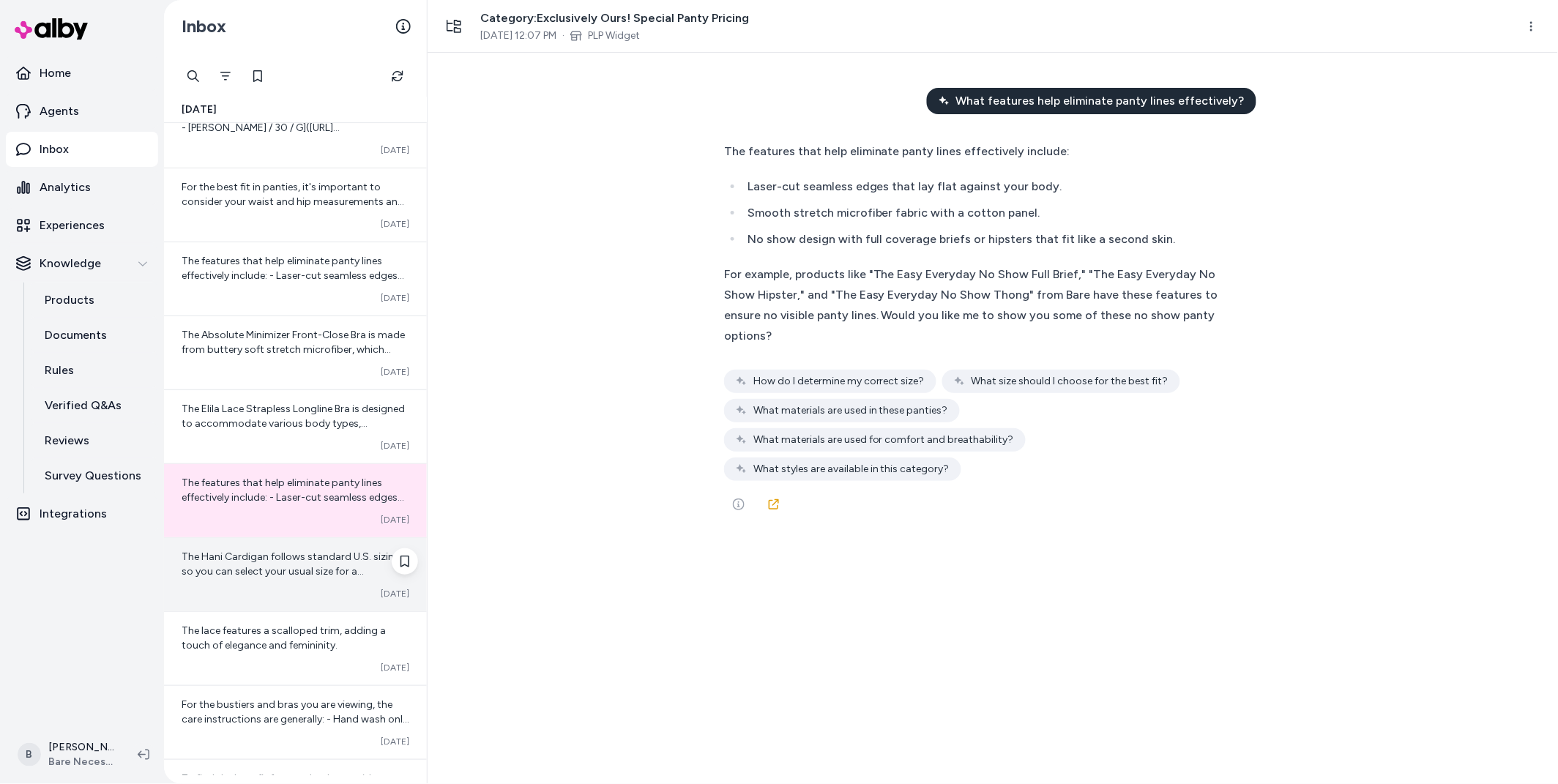
click at [235, 560] on span "The Hani Cardigan follows standard U.S. sizing, so you can select your usual si…" at bounding box center [294, 579] width 225 height 57
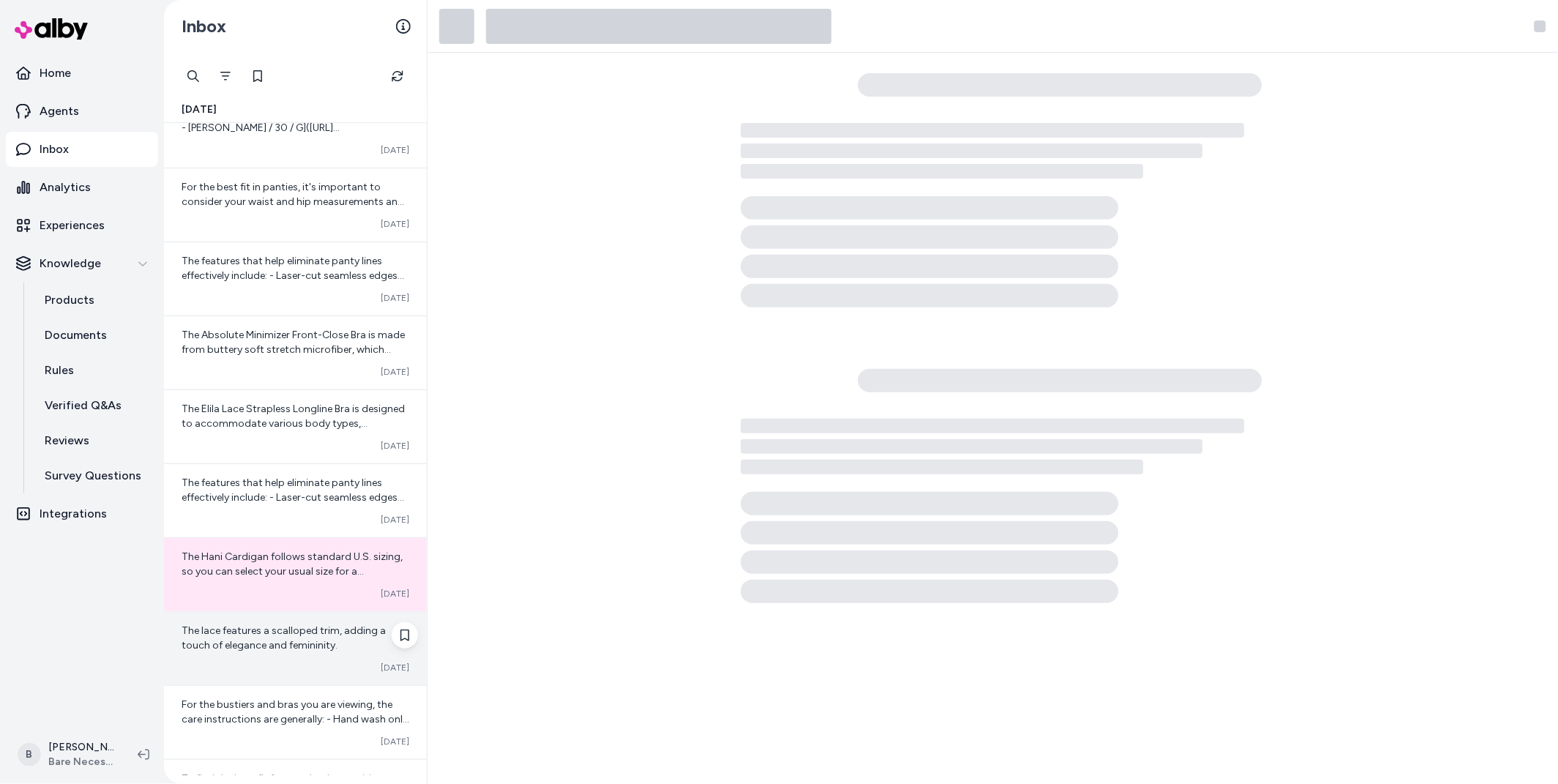
click at [236, 629] on span "The lace features a scalloped trim, adding a touch of elegance and femininity." at bounding box center [284, 638] width 204 height 27
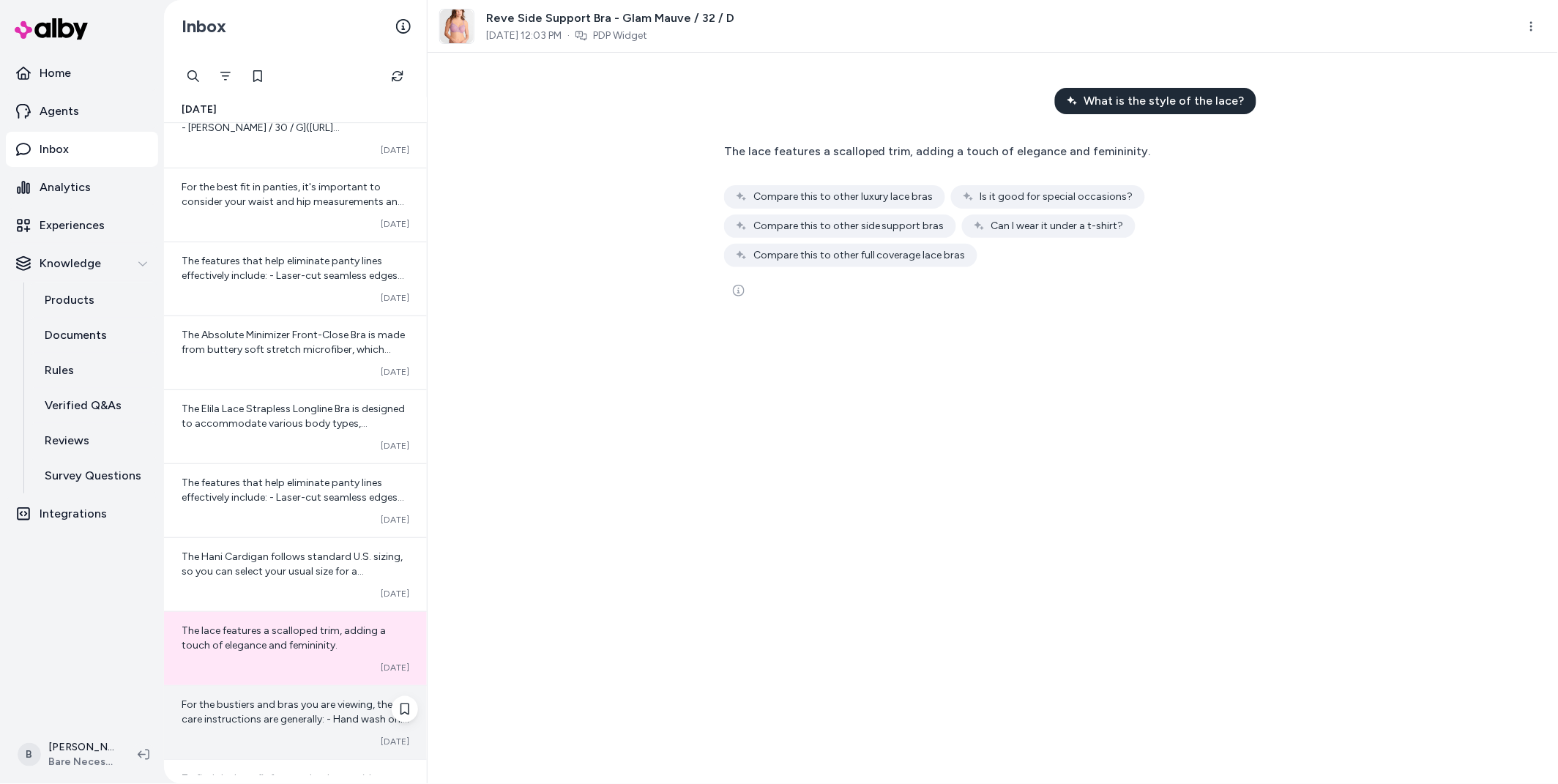
click at [270, 724] on span "For the bustiers and bras you are viewing, the care instructions are generally:…" at bounding box center [295, 763] width 228 height 130
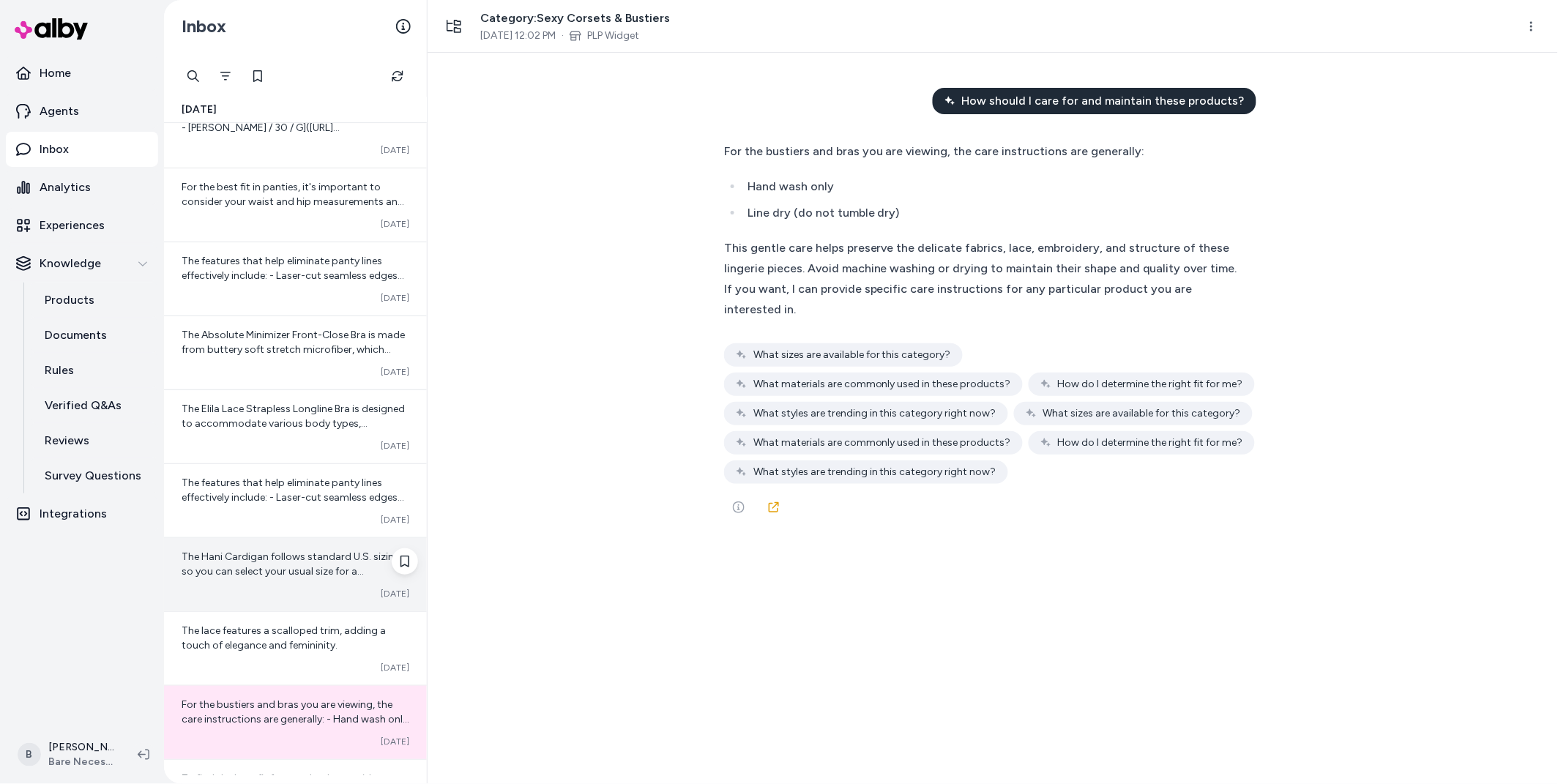
click at [284, 577] on span "The Hani Cardigan follows standard U.S. sizing, so you can select your usual si…" at bounding box center [294, 579] width 225 height 57
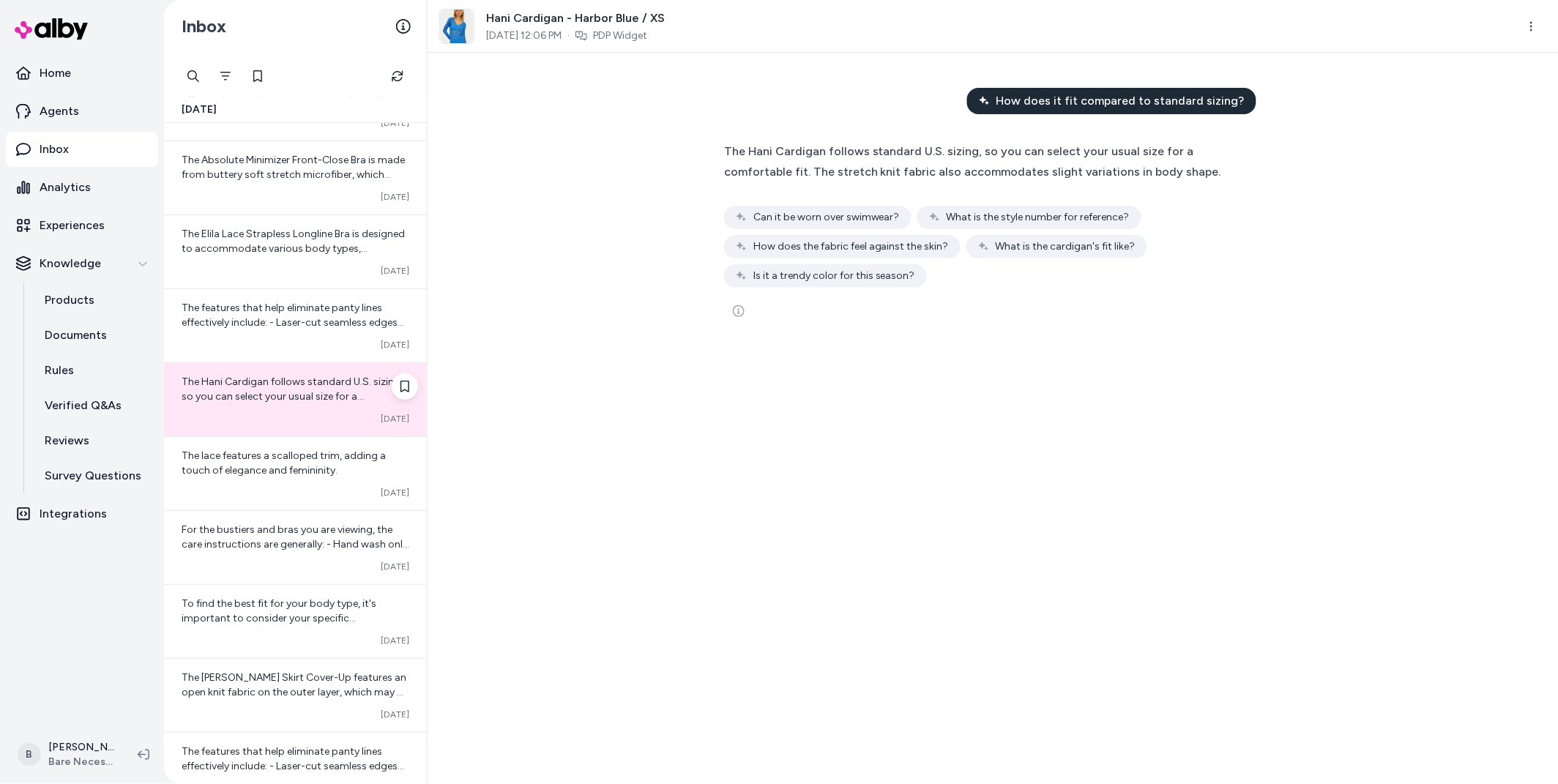
scroll to position [1631, 0]
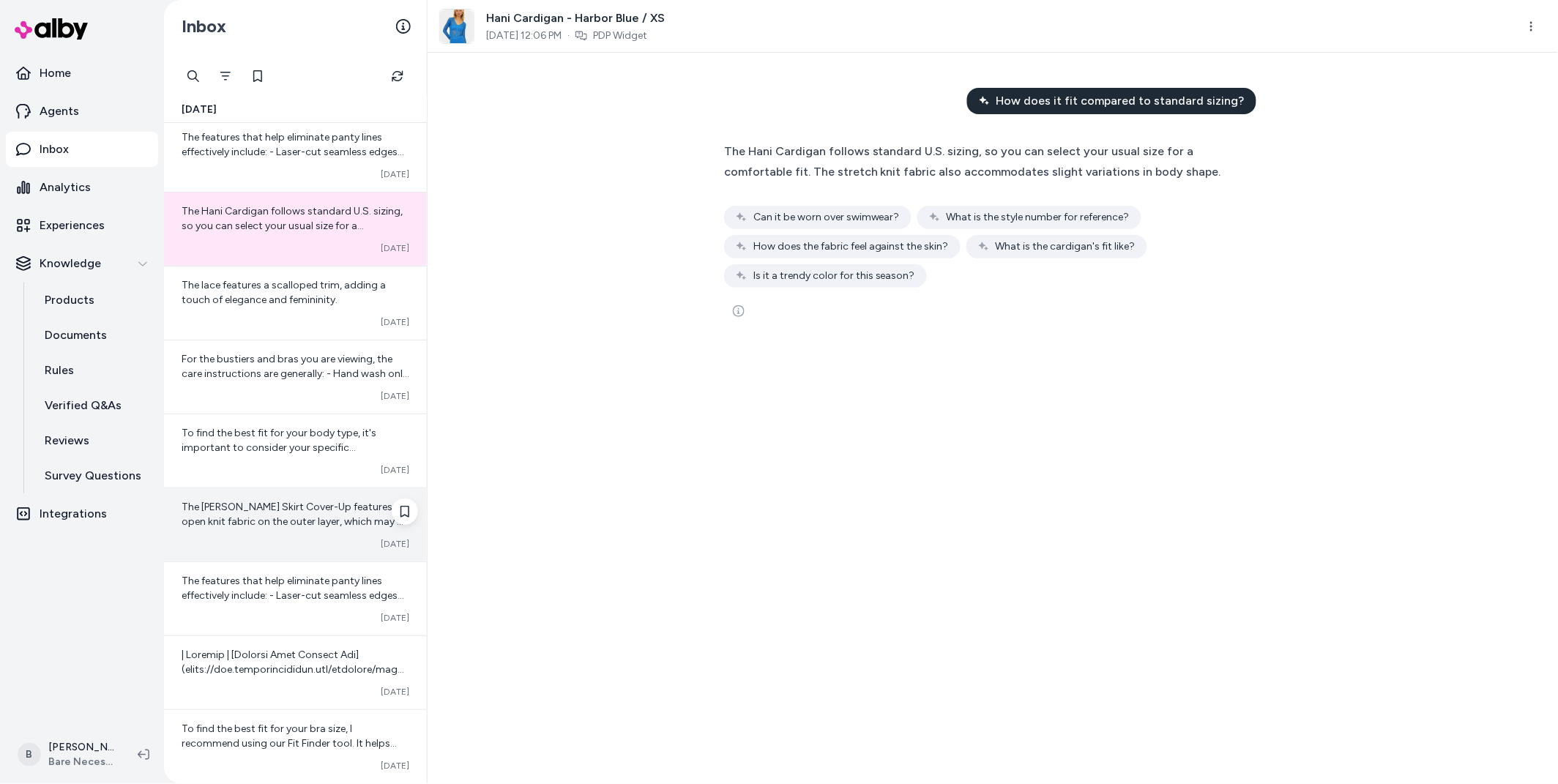
click at [273, 513] on span "The Ivana Pencil Skirt Cover-Up features an open knit fabric on the outer layer…" at bounding box center [295, 551] width 227 height 101
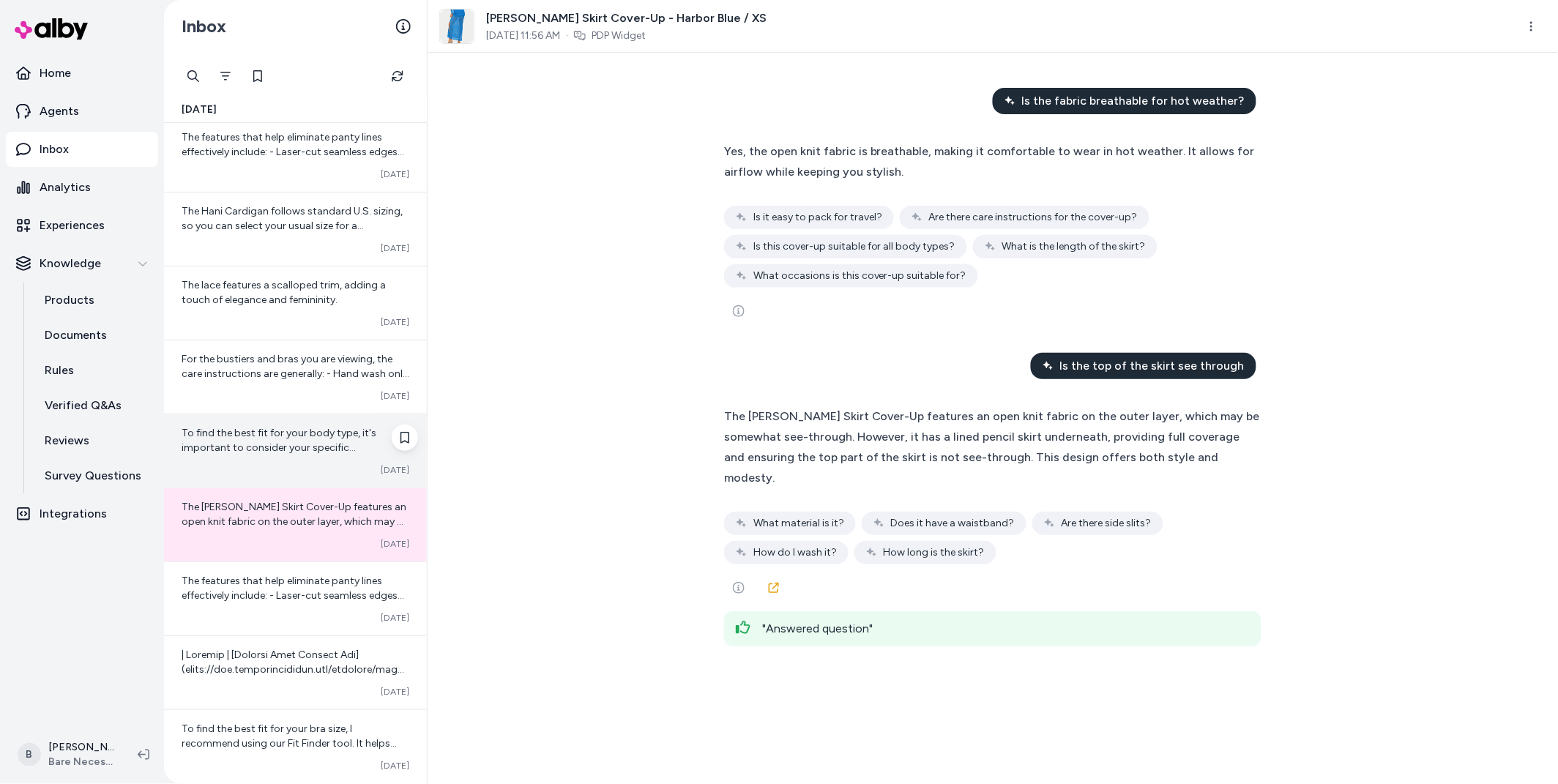
click at [273, 443] on span "To find the best fit for your body type, it's important to consider your specif…" at bounding box center [295, 499] width 227 height 145
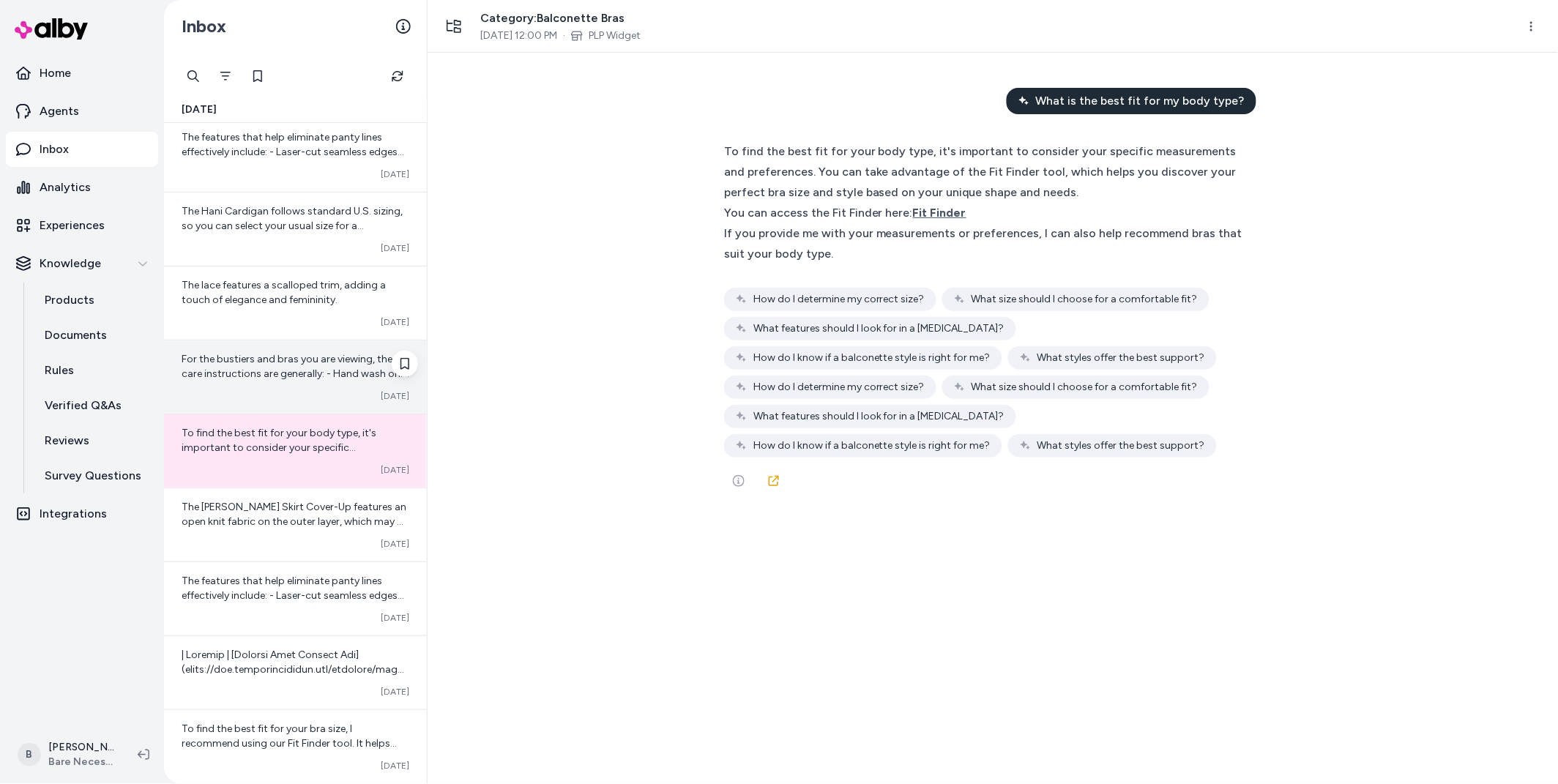
click at [267, 382] on div "For the bustiers and bras you are viewing, the care instructions are generally:…" at bounding box center [295, 376] width 263 height 73
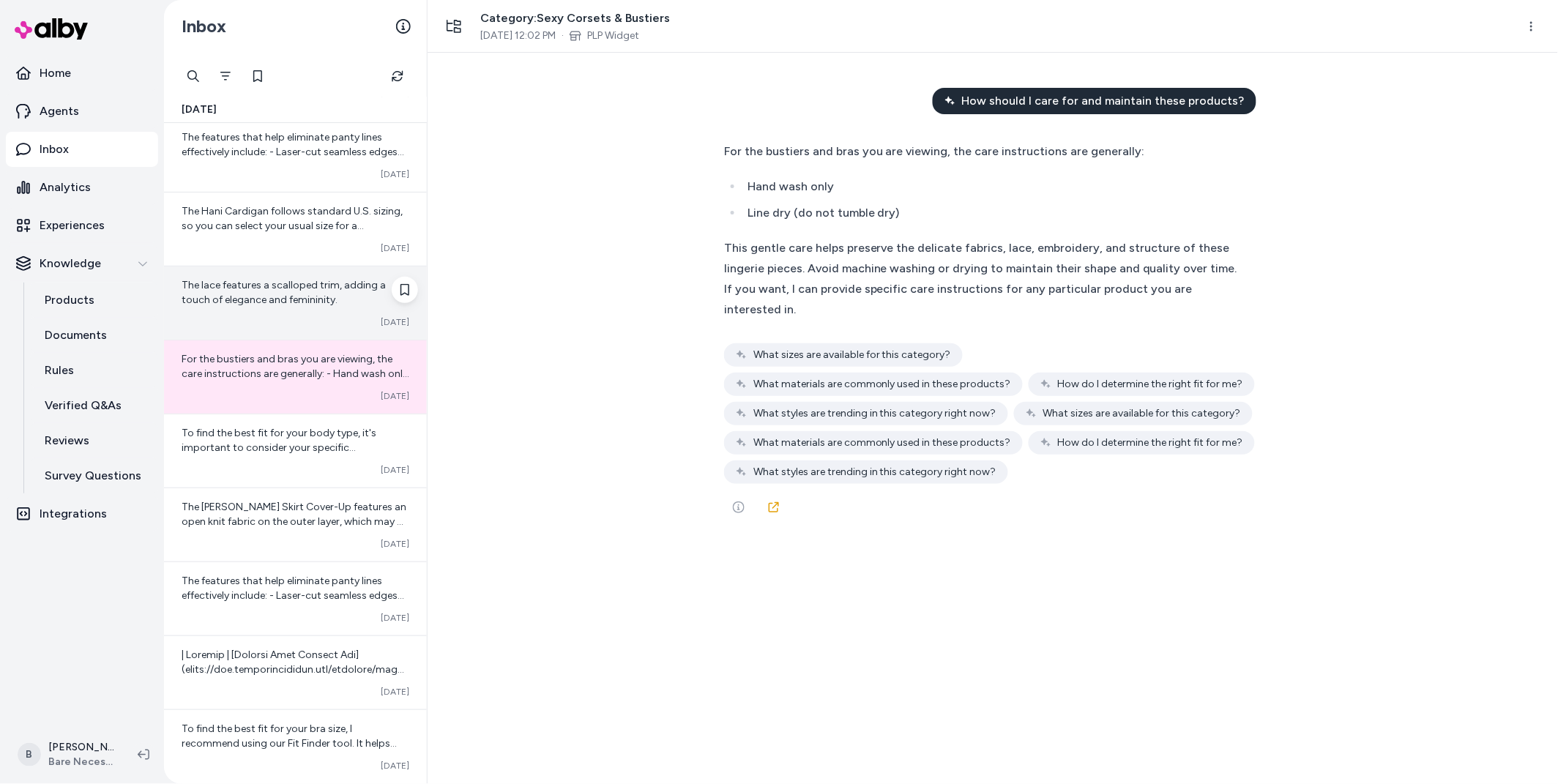
click at [252, 310] on div "The lace features a scalloped trim, adding a touch of elegance and femininity. …" at bounding box center [295, 302] width 263 height 73
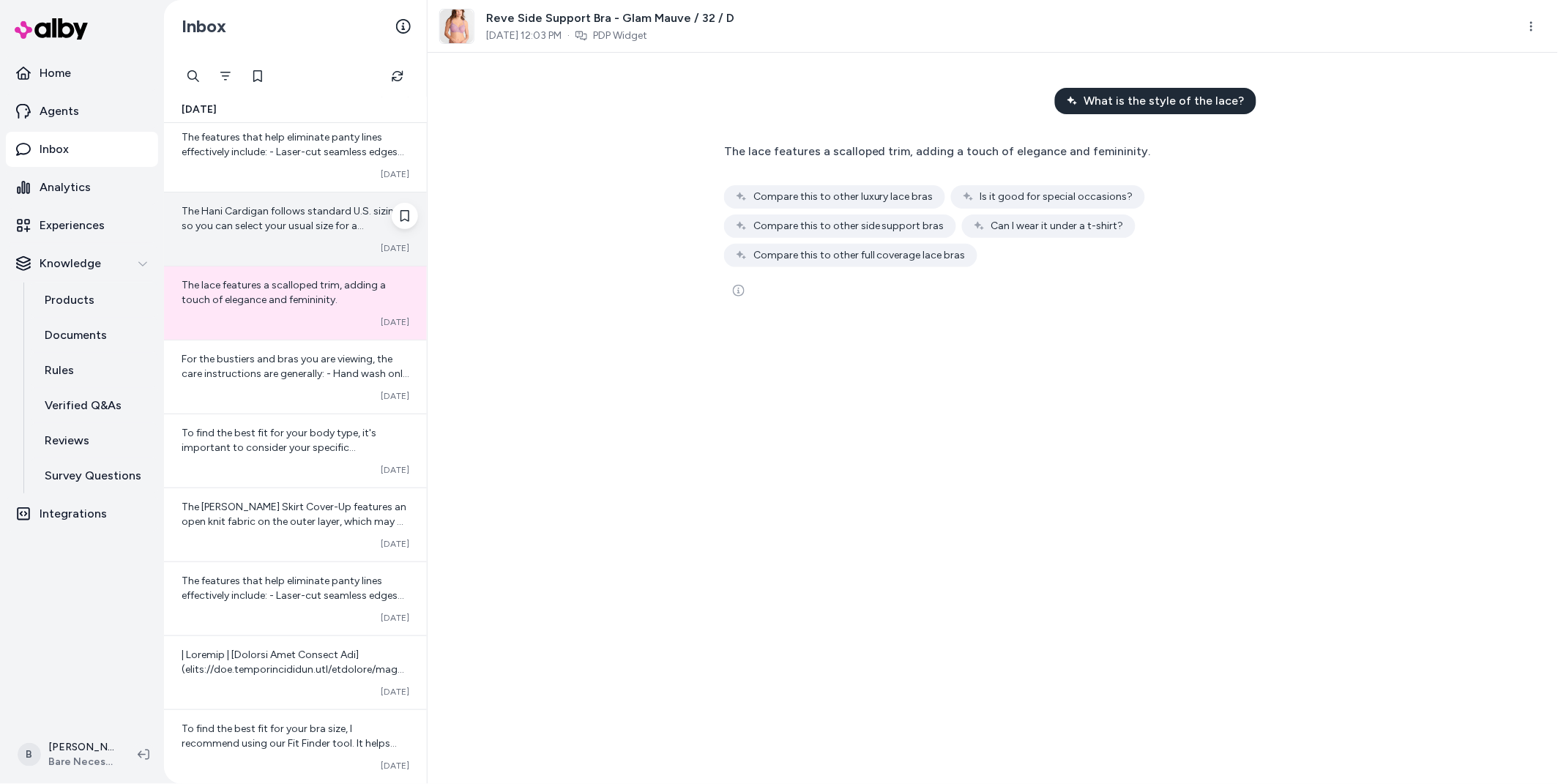
click at [254, 245] on div "Converted Oct 13" at bounding box center [295, 247] width 228 height 12
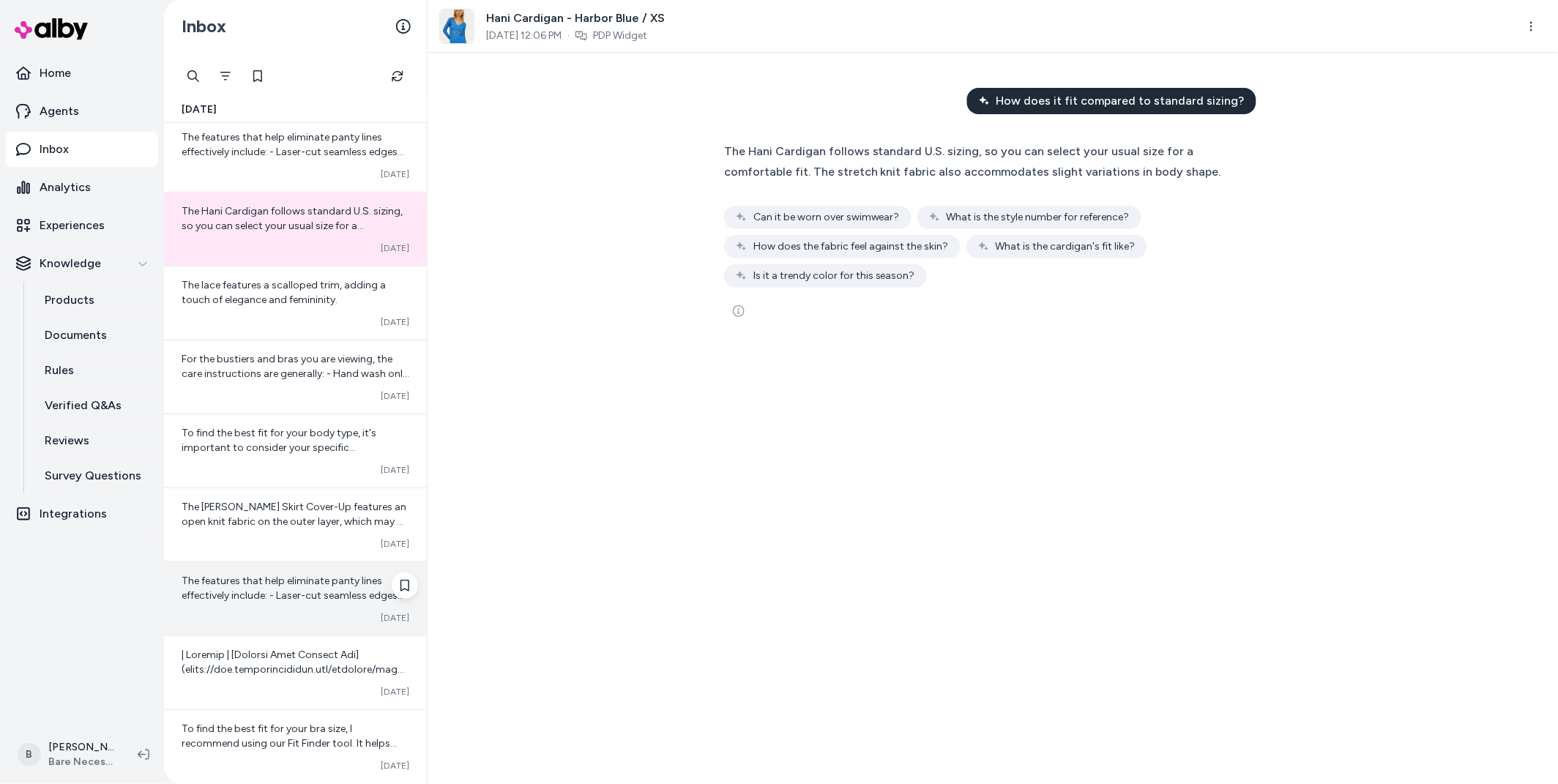
click at [256, 602] on span "The features that help eliminate panty lines effectively include: - Laser-cut s…" at bounding box center [292, 669] width 222 height 189
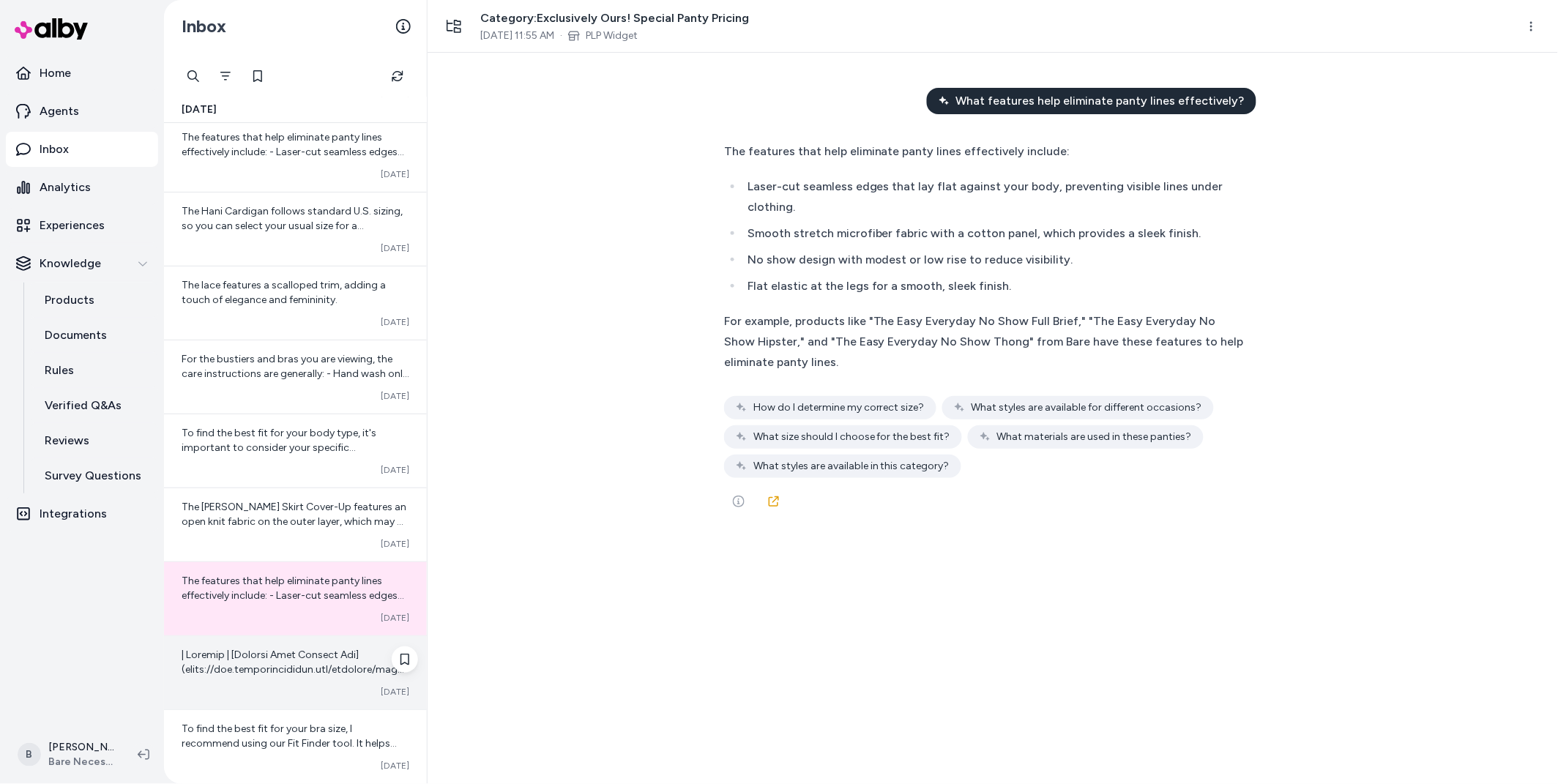
click at [255, 637] on div "Converted Oct 13" at bounding box center [295, 672] width 263 height 73
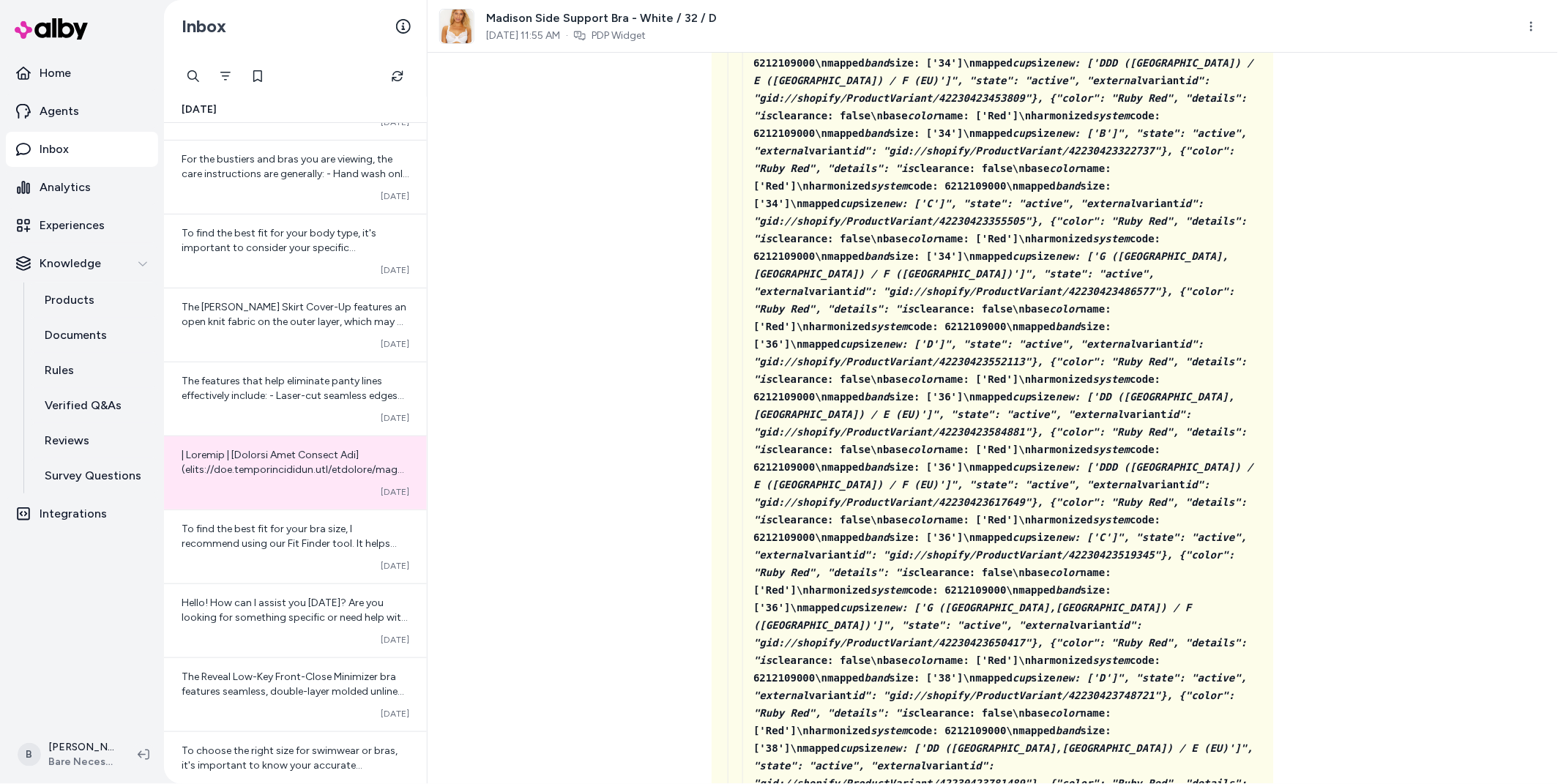
scroll to position [6490, 0]
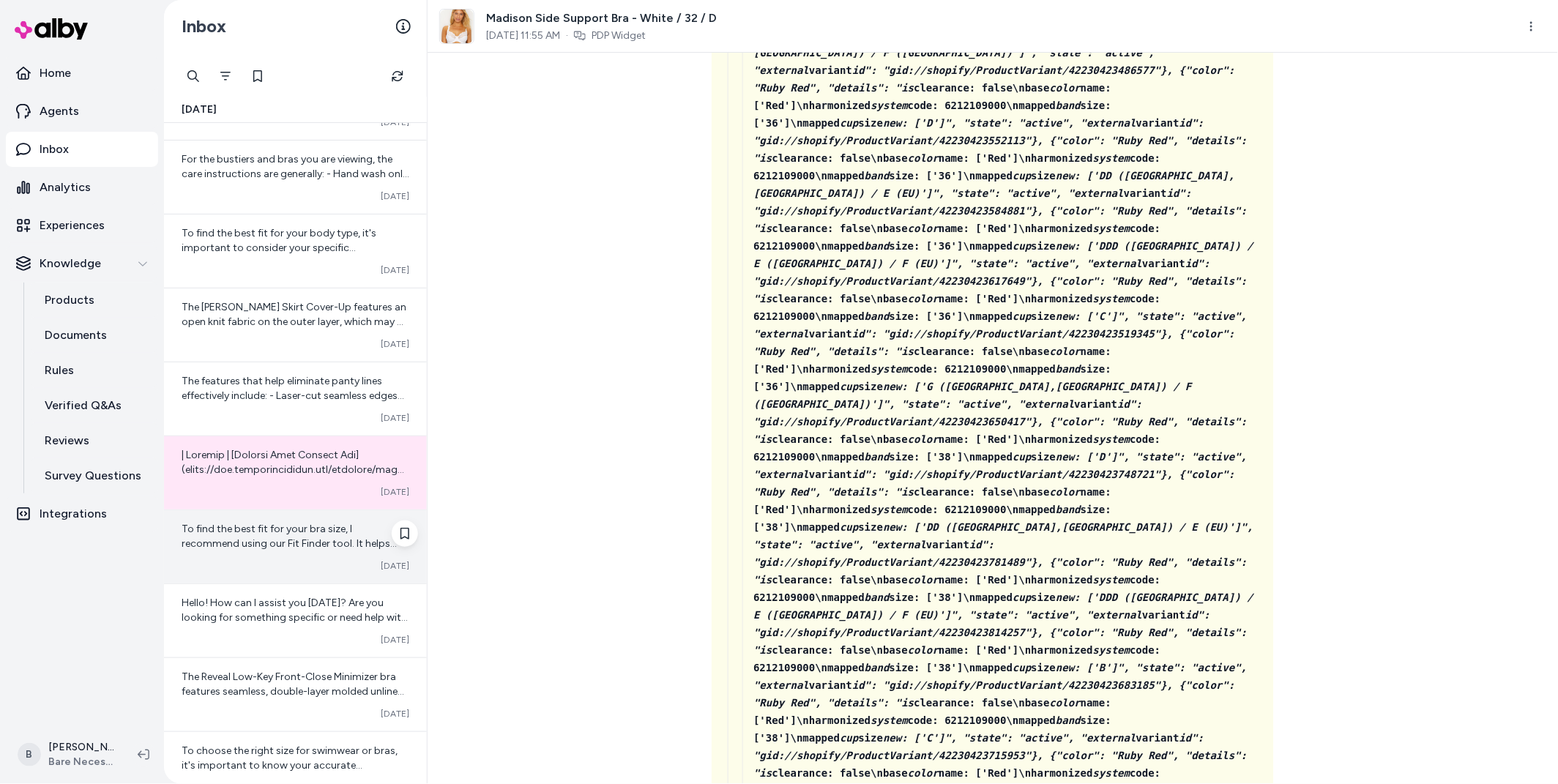
click at [269, 524] on span "To find the best fit for your bra size, I recommend using our Fit Finder tool. …" at bounding box center [292, 565] width 222 height 86
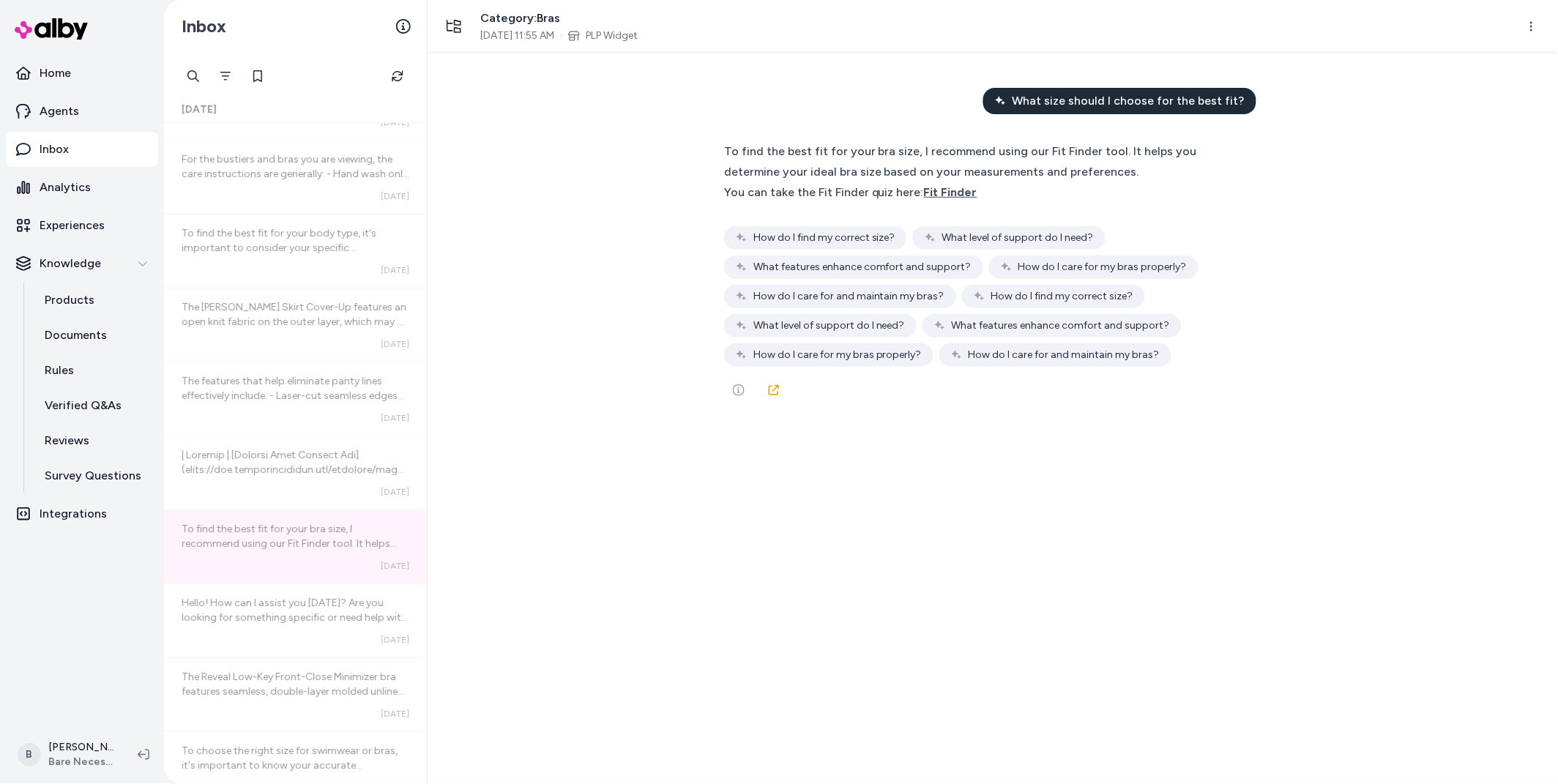
scroll to position [2349, 0]
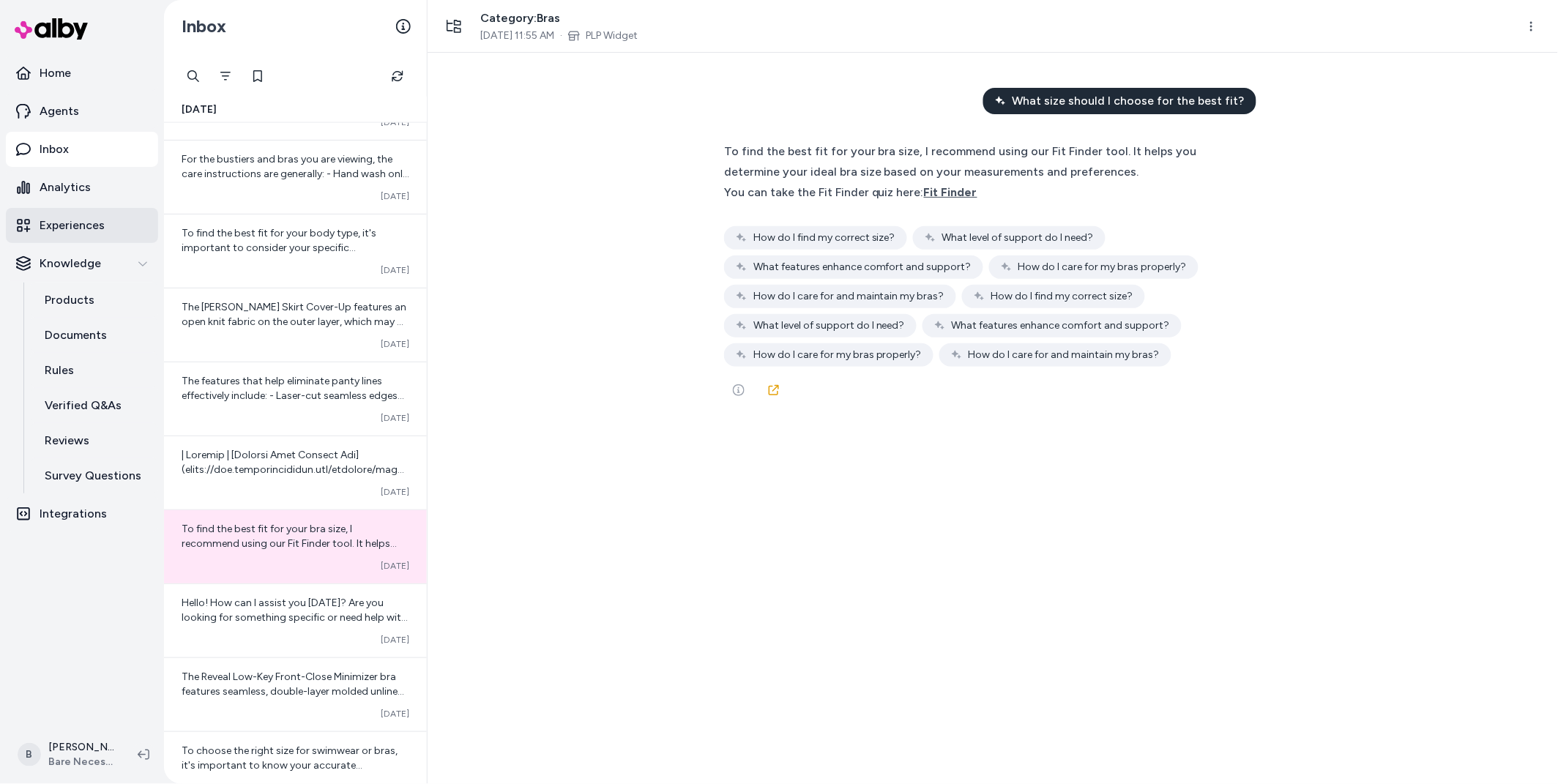
click at [77, 228] on p "Experiences" at bounding box center [71, 225] width 65 height 17
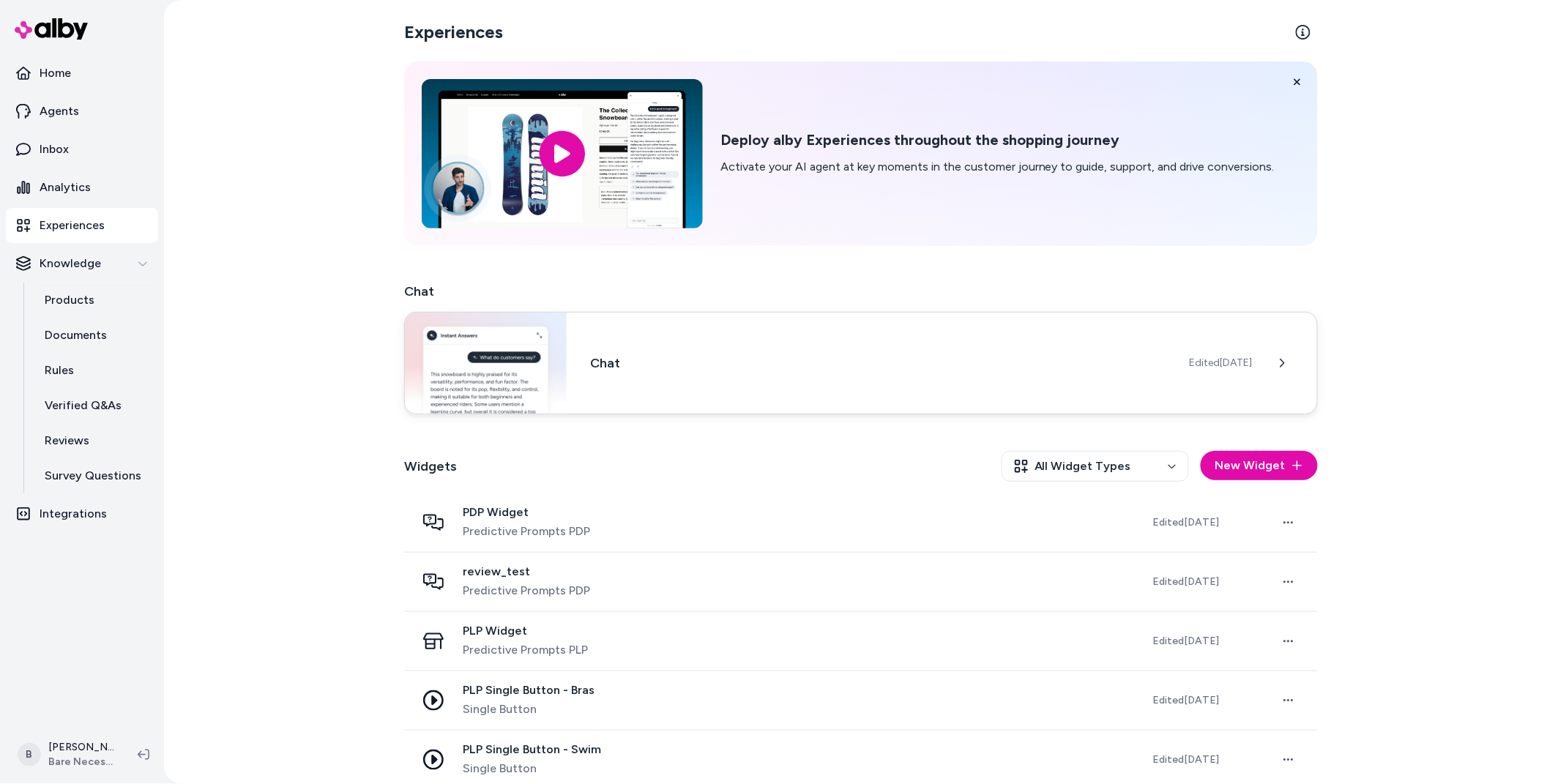
click at [952, 376] on div "Chat Edited Oct 10, 2025" at bounding box center [860, 363] width 914 height 102
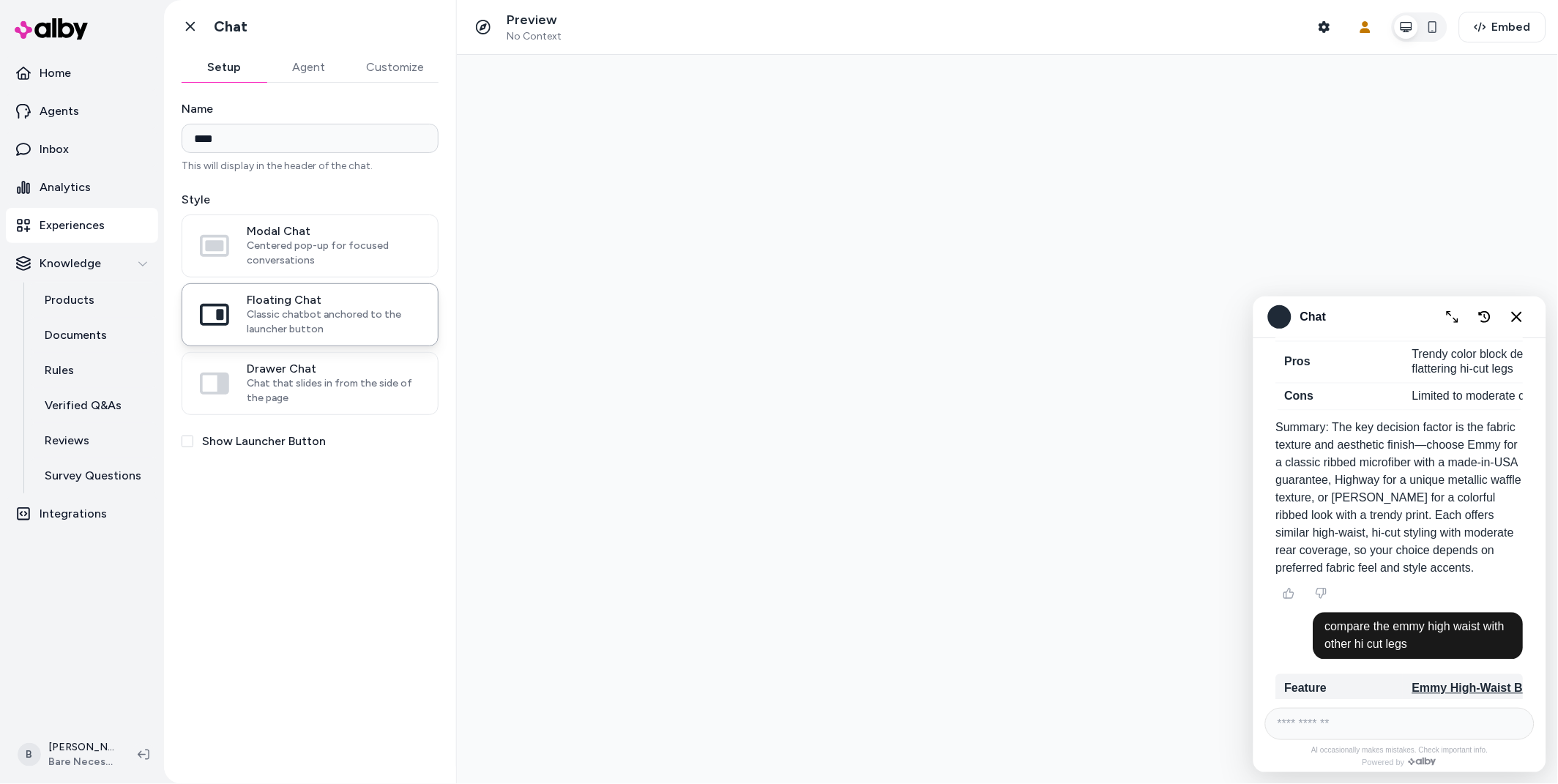
scroll to position [7908, 0]
click at [1318, 716] on input "AI Shopping Assistant" at bounding box center [1399, 723] width 269 height 32
type input "**********"
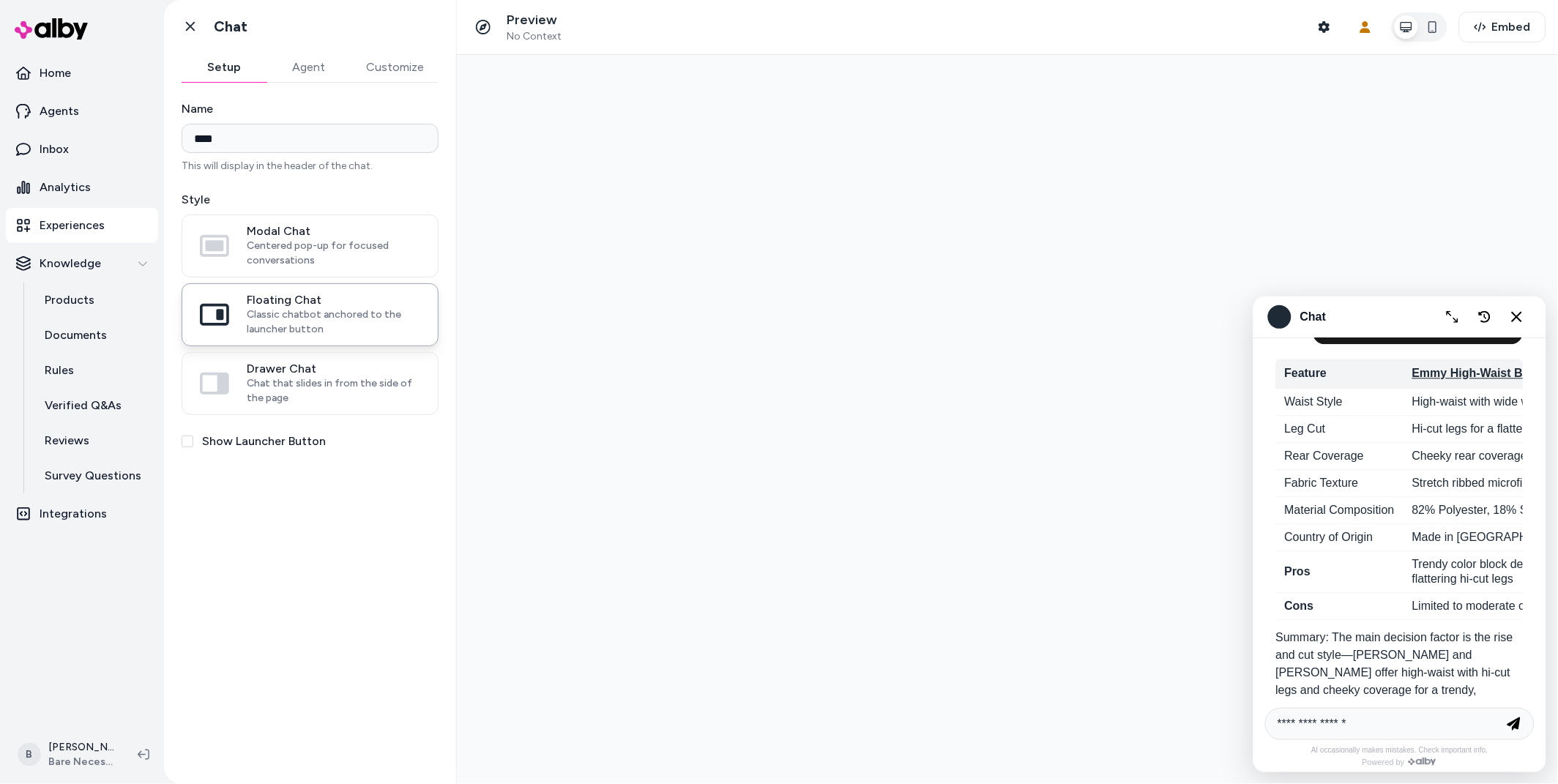
scroll to position [8224, 0]
type input "**********"
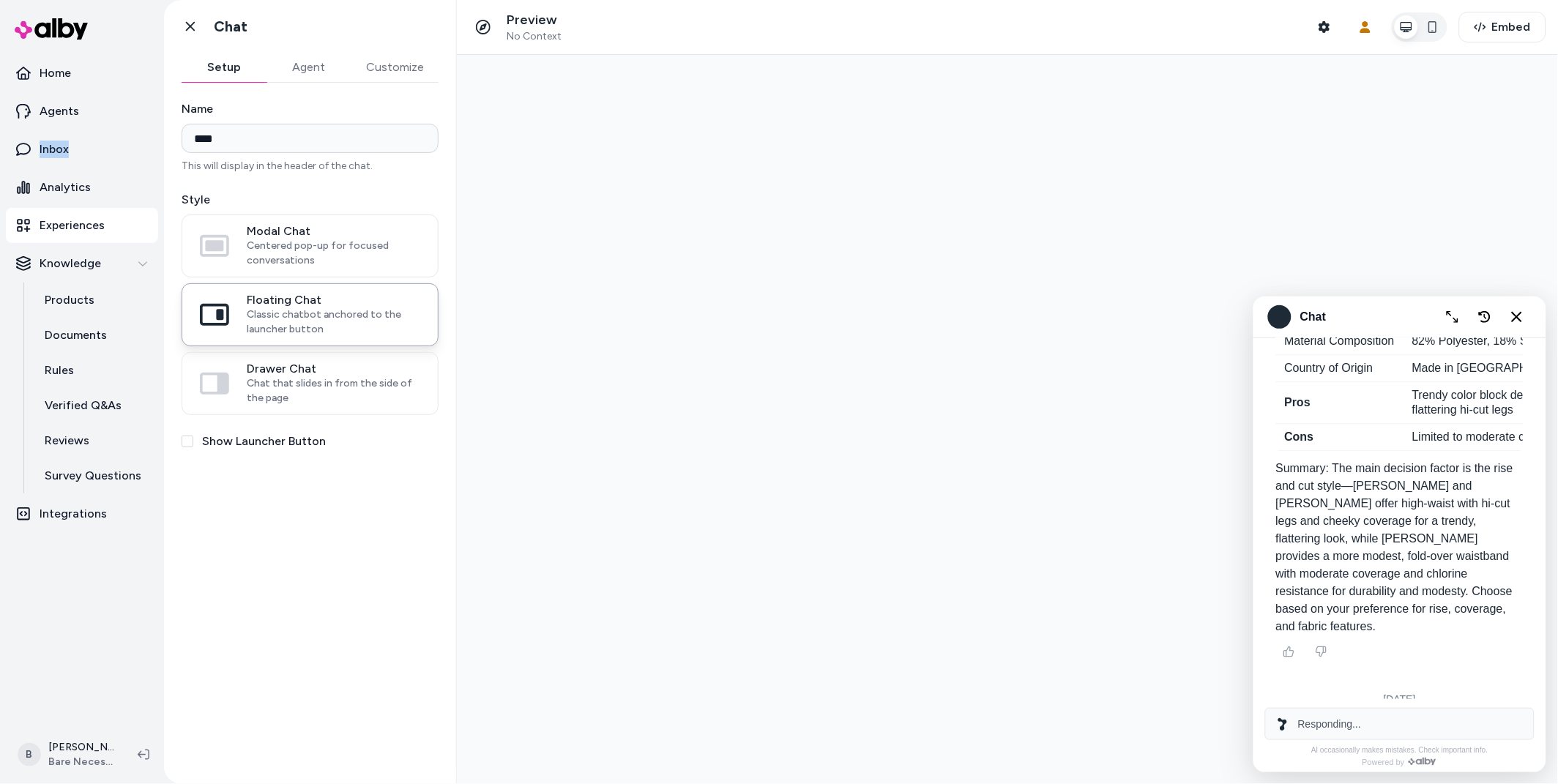
scroll to position [8421, 0]
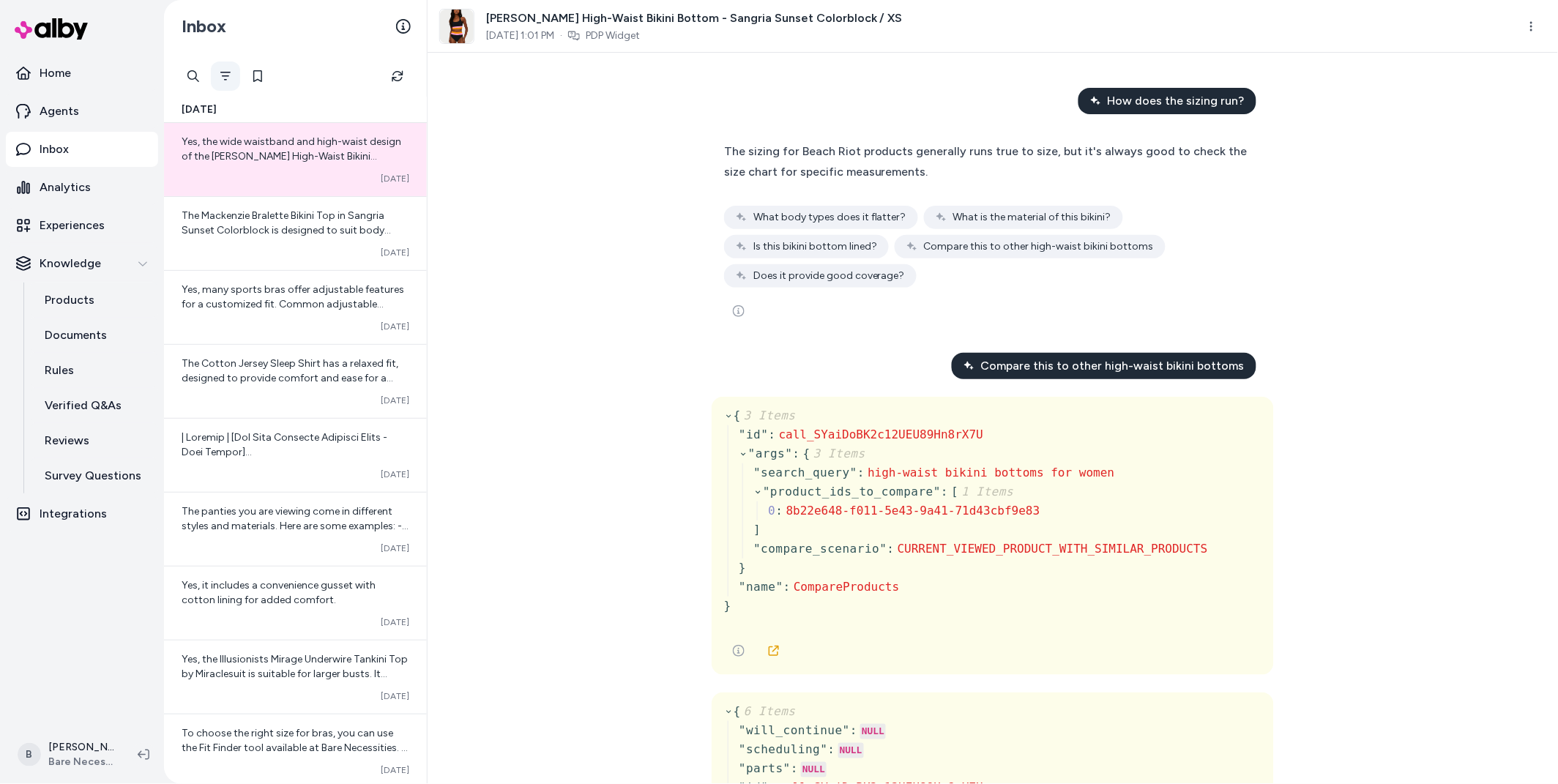
click at [223, 75] on icon "Filter" at bounding box center [225, 75] width 10 height 9
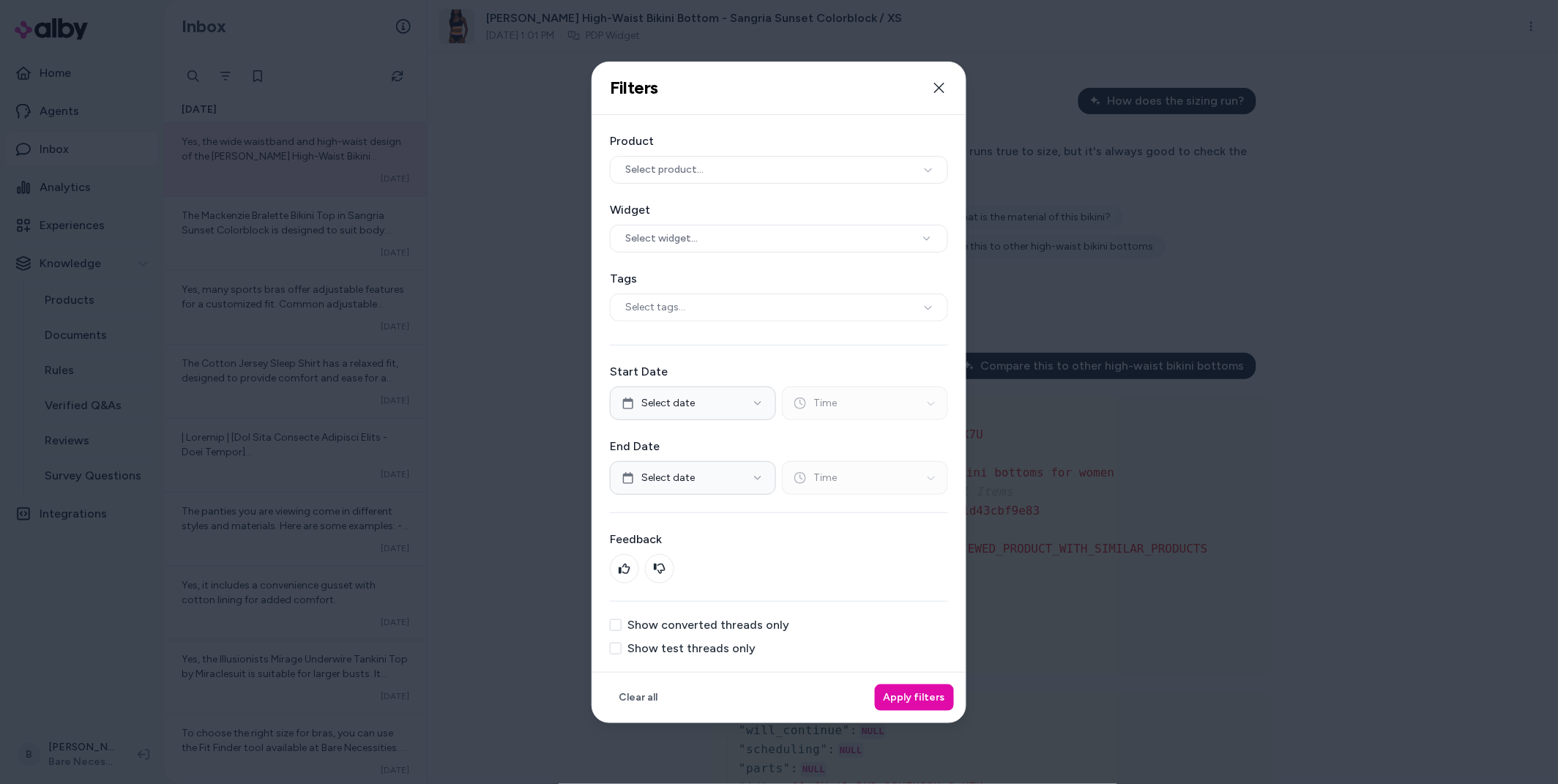
click at [683, 653] on label "Show test threads only" at bounding box center [691, 648] width 128 height 12
click at [621, 653] on button "Show test threads only" at bounding box center [615, 648] width 12 height 12
click at [939, 699] on button "Apply filters" at bounding box center [915, 698] width 79 height 27
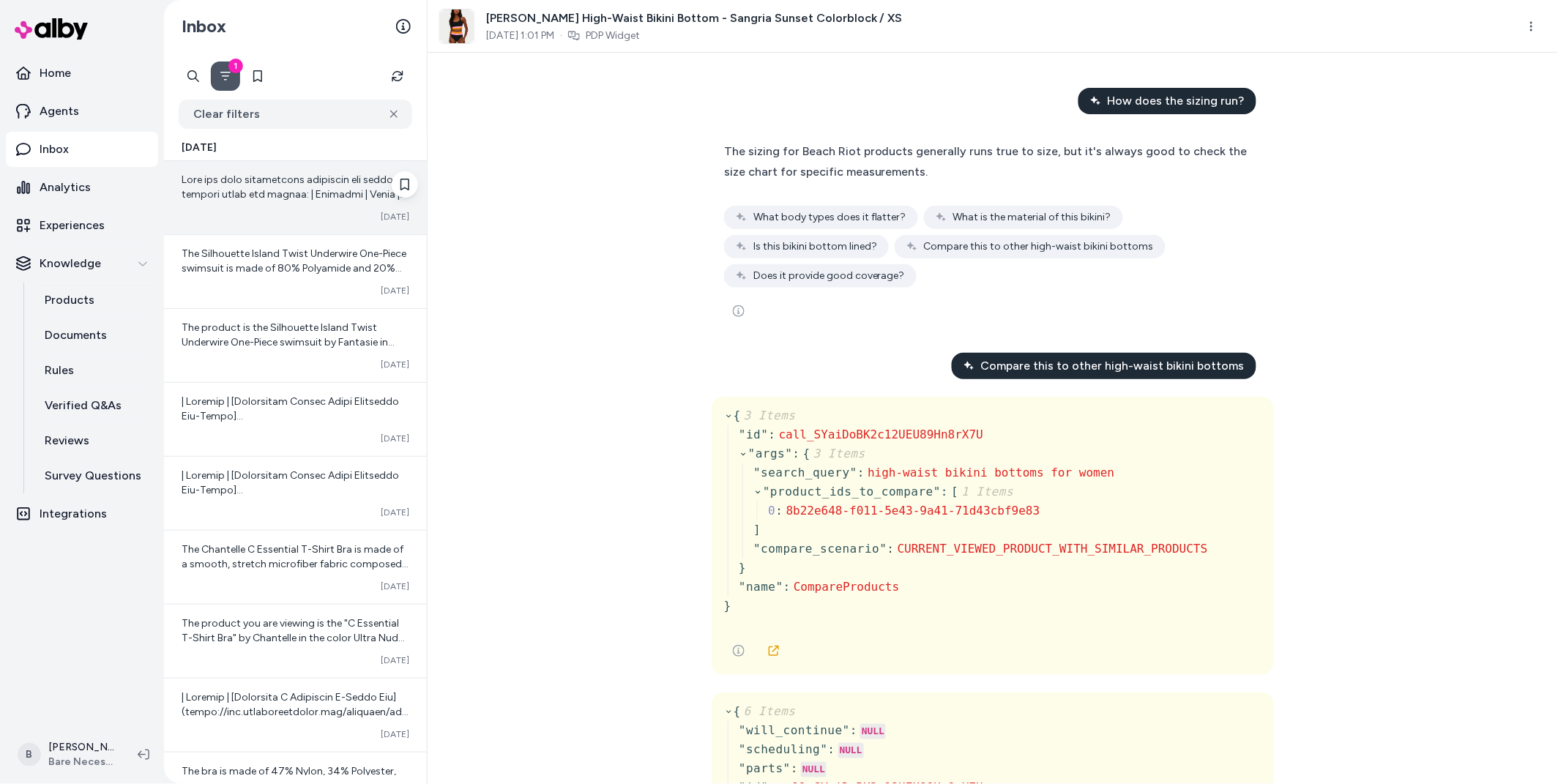
click at [263, 178] on span at bounding box center [295, 560] width 228 height 774
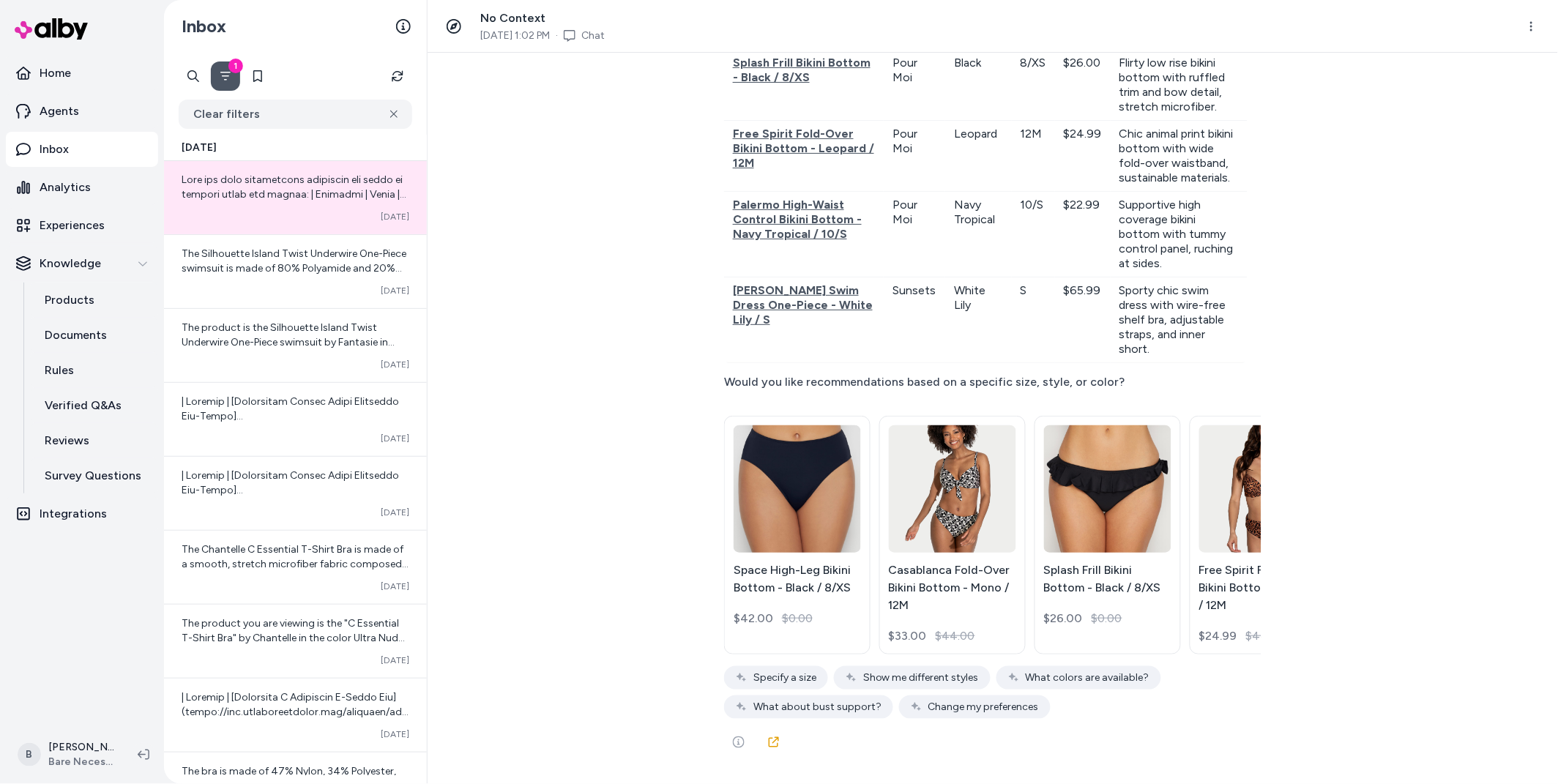
scroll to position [26552, 0]
